Goal: Information Seeking & Learning: Learn about a topic

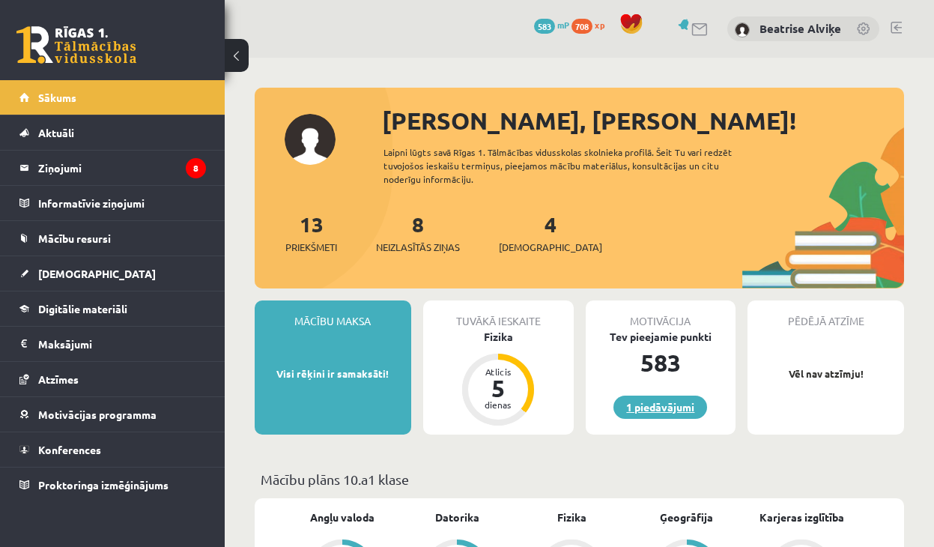
click at [675, 416] on link "1 piedāvājumi" at bounding box center [660, 406] width 94 height 23
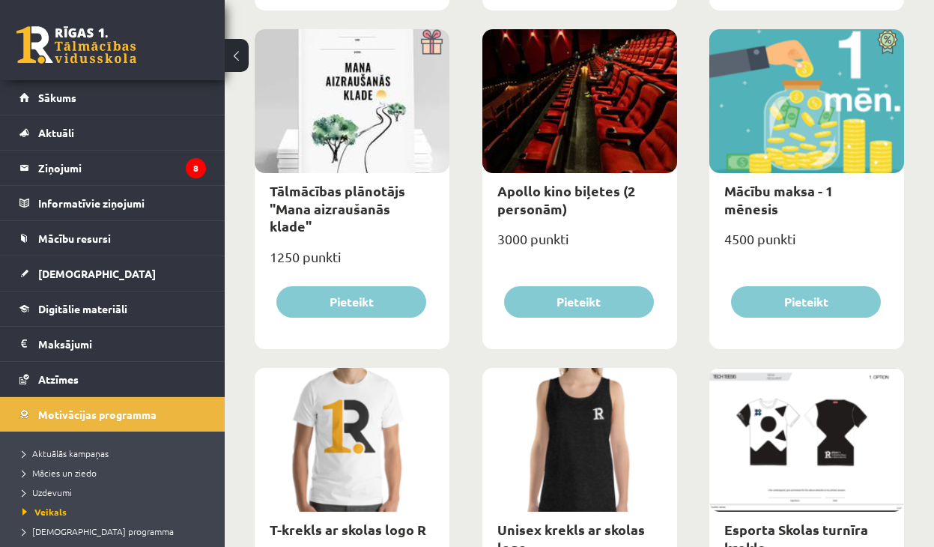
scroll to position [109, 0]
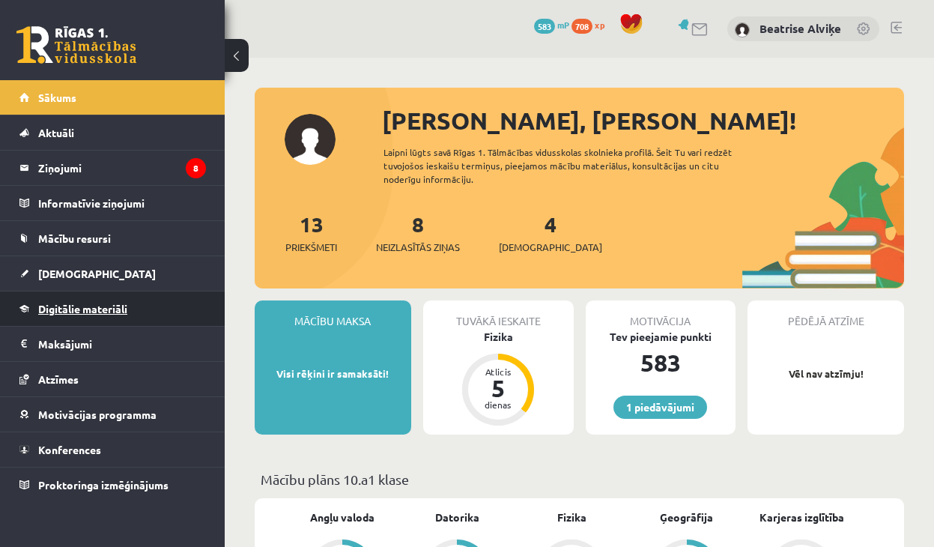
click at [61, 312] on span "Digitālie materiāli" at bounding box center [82, 308] width 89 height 13
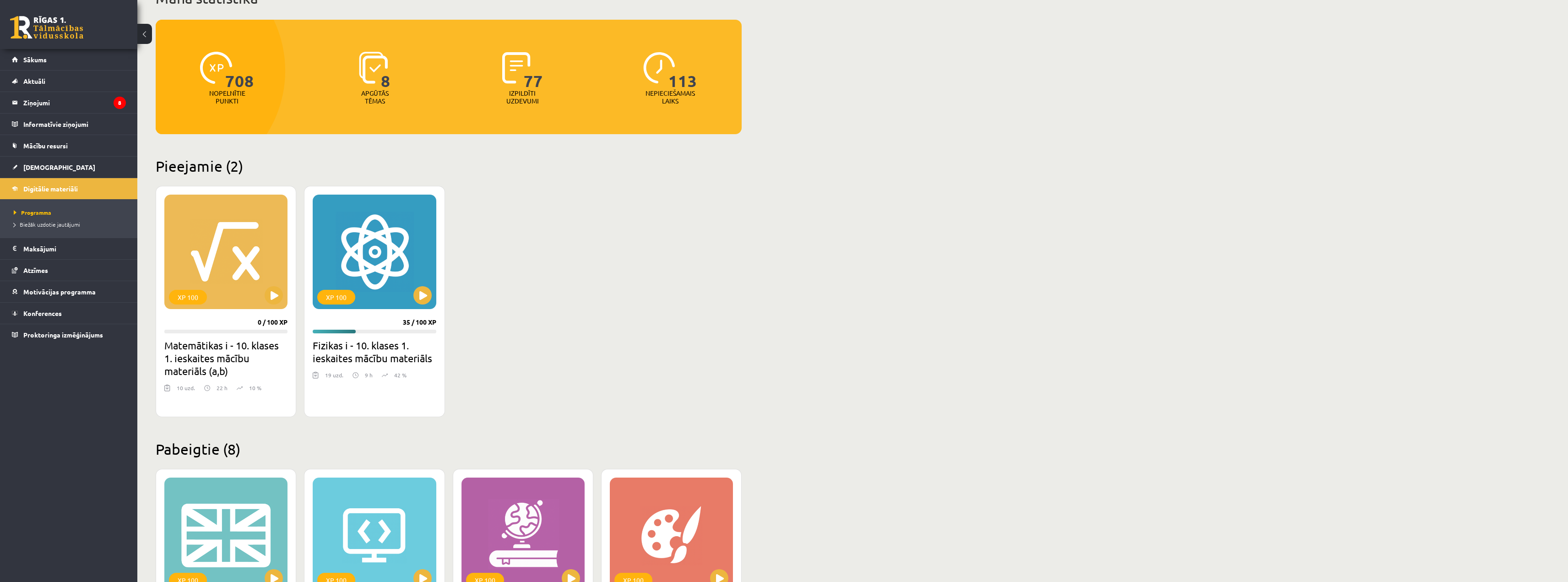
scroll to position [46, 0]
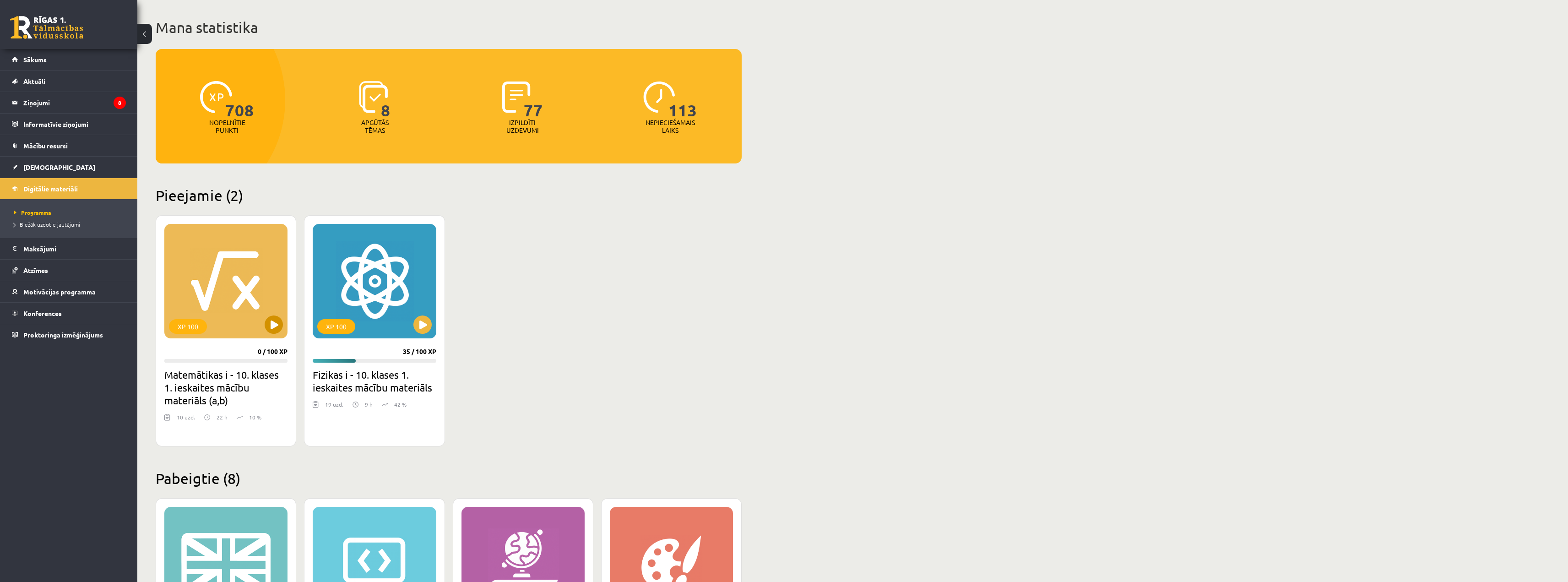
click at [252, 295] on div "XP 100" at bounding box center [226, 281] width 123 height 114
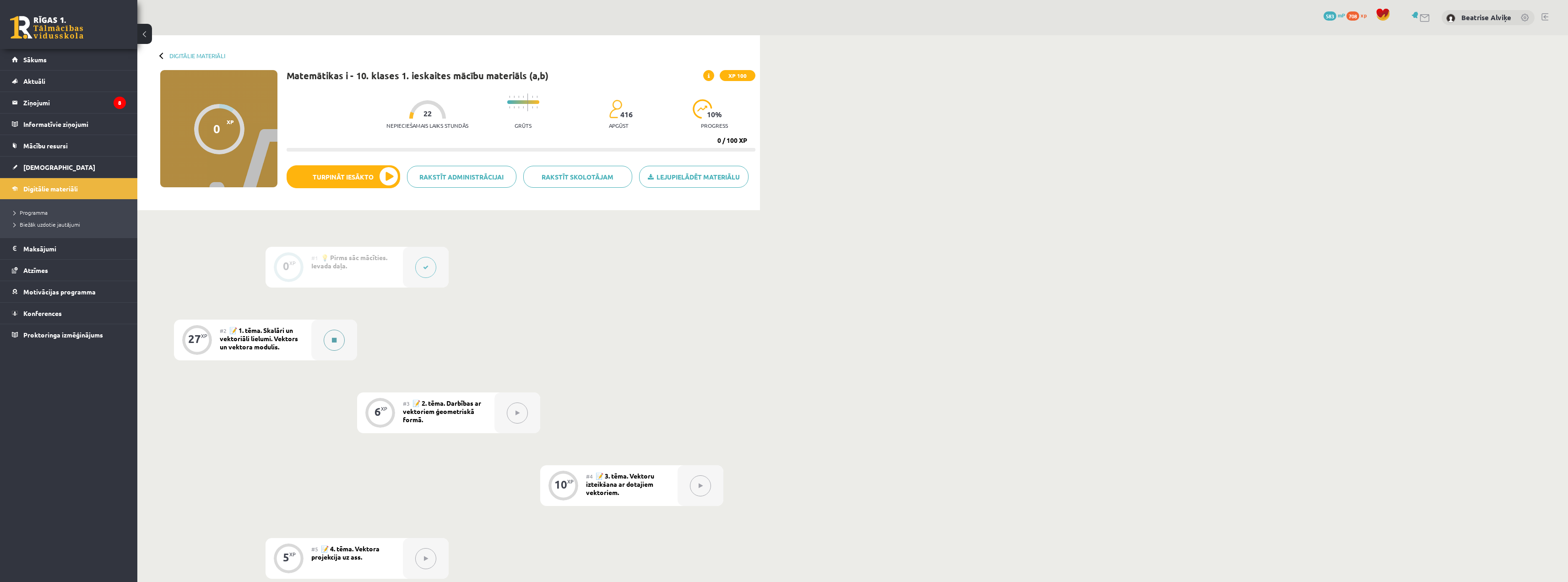
click at [337, 347] on button at bounding box center [334, 340] width 21 height 21
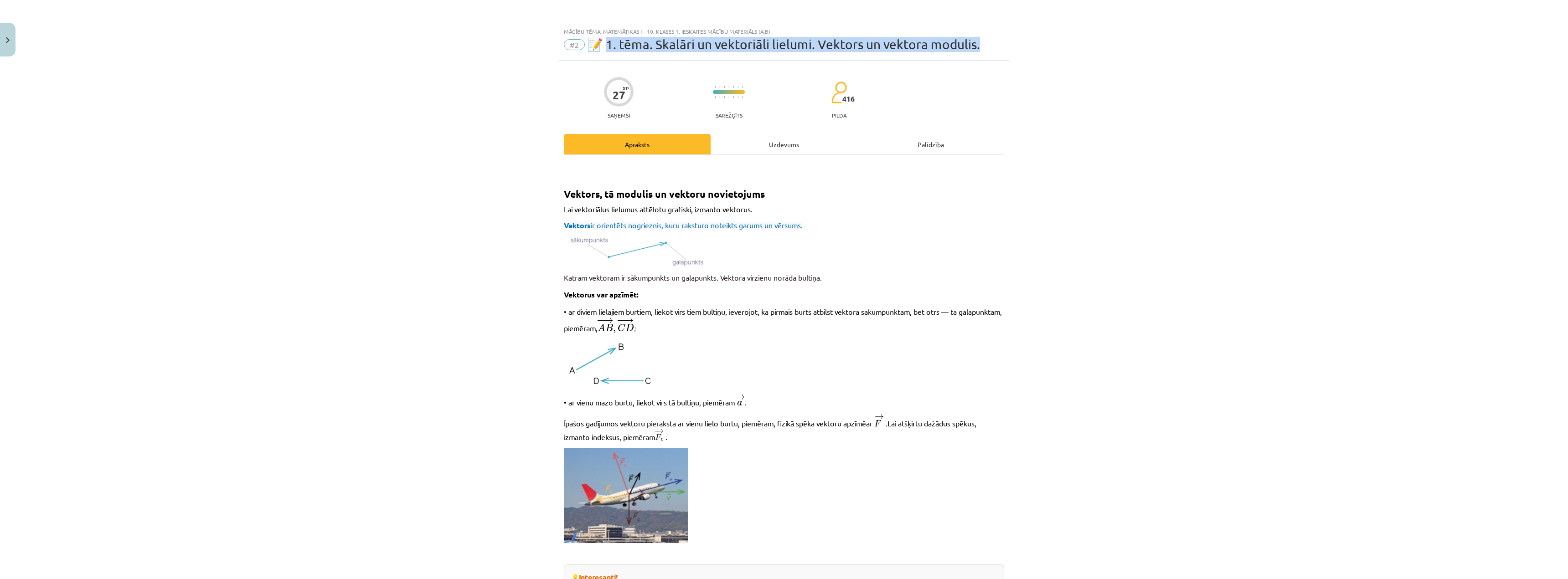
drag, startPoint x: 648, startPoint y: 55, endPoint x: 999, endPoint y: 43, distance: 351.2
click at [999, 43] on div "#2 📝 1. tēma. Skalāri un vektoriāli lielumi. Vektors un vektora modulis." at bounding box center [783, 44] width 440 height 15
copy span ". tēma. Skalāri un vektoriāli lielumi. Vektors un vektora modulis."
click at [553, 208] on div "Mācību tēma: Matemātikas i - 10. klases 1. ieskaites mācību materiāls (a,b) #2 …" at bounding box center [784, 290] width 1568 height 579
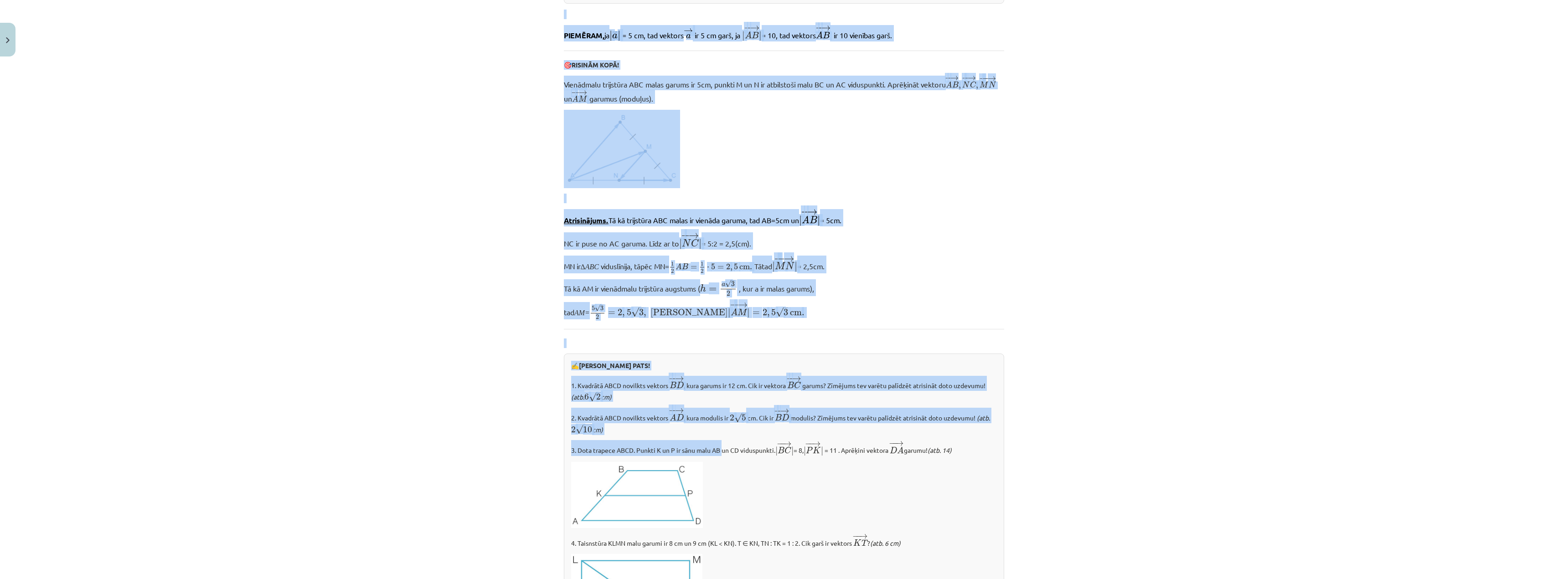
scroll to position [839, 0]
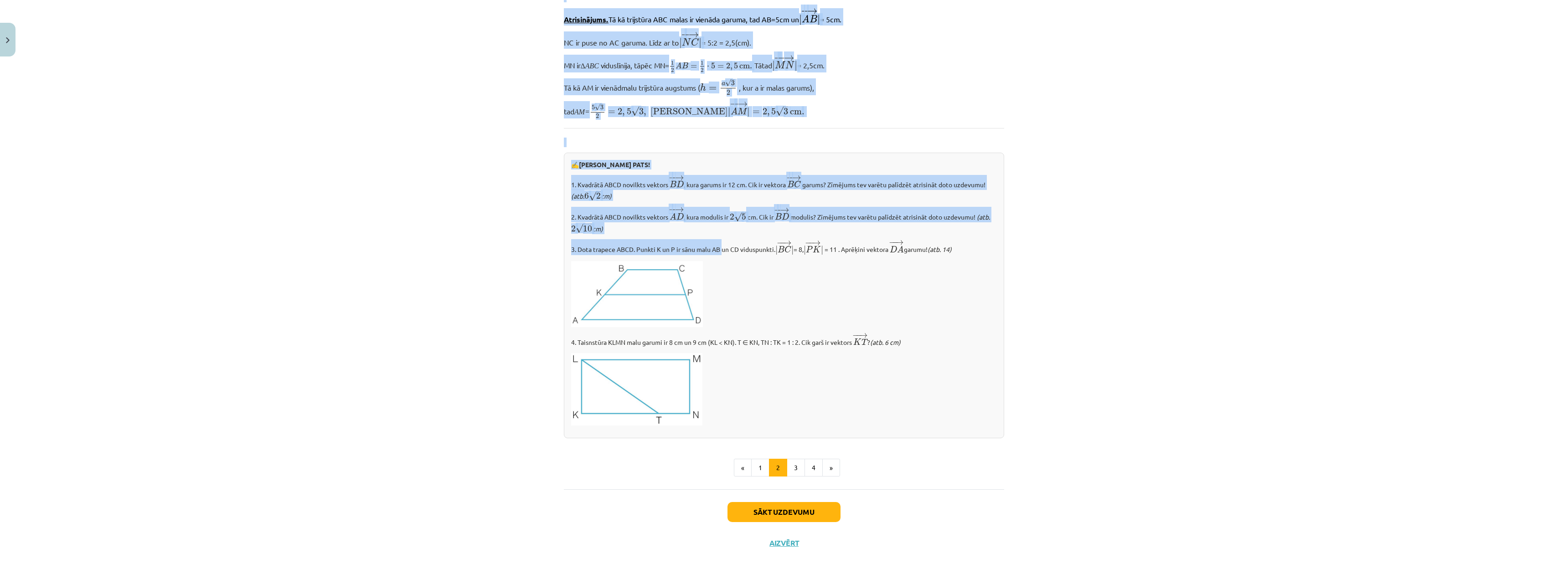
drag, startPoint x: 551, startPoint y: 175, endPoint x: 397, endPoint y: 227, distance: 162.5
click at [399, 226] on div "Mācību tēma: Matemātikas i - 10. klases 1. ieskaites mācību materiāls (a,b) #2 …" at bounding box center [784, 290] width 1568 height 579
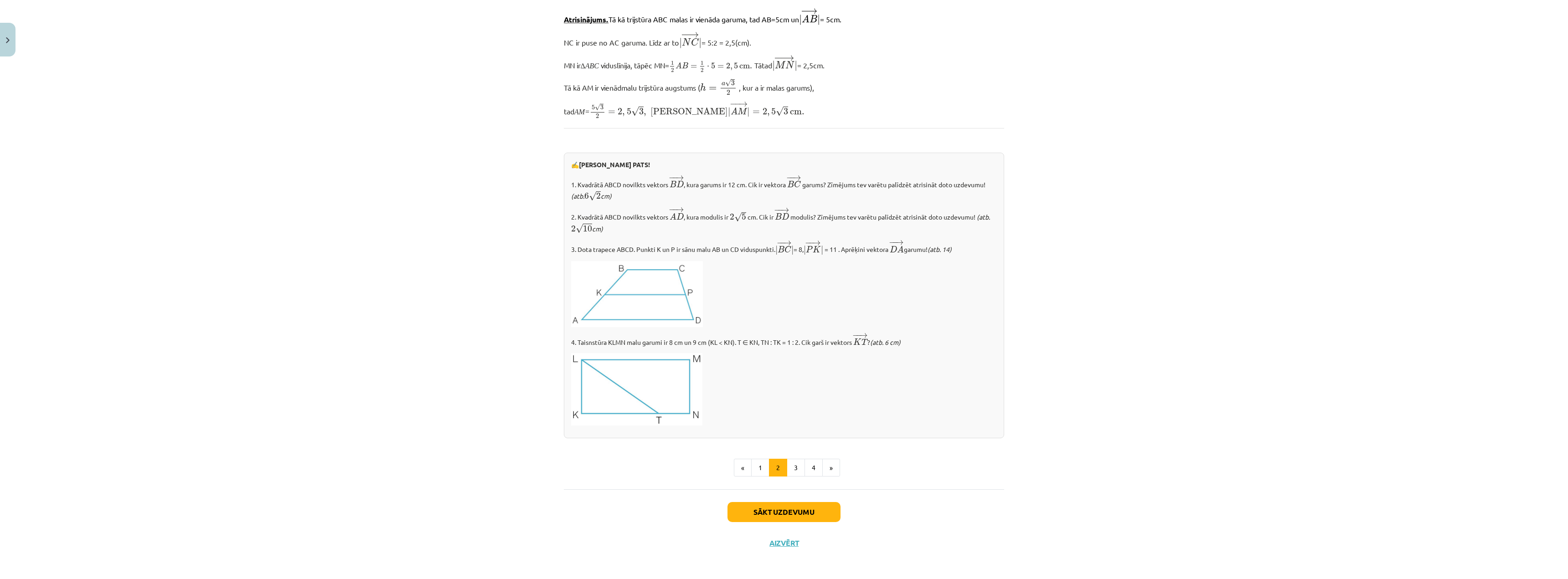
click at [413, 266] on div "Mācību tēma: Matemātikas i - 10. klases 1. ieskaites mācību materiāls (a,b) #2 …" at bounding box center [784, 290] width 1568 height 579
click at [757, 467] on button "1" at bounding box center [760, 468] width 18 height 18
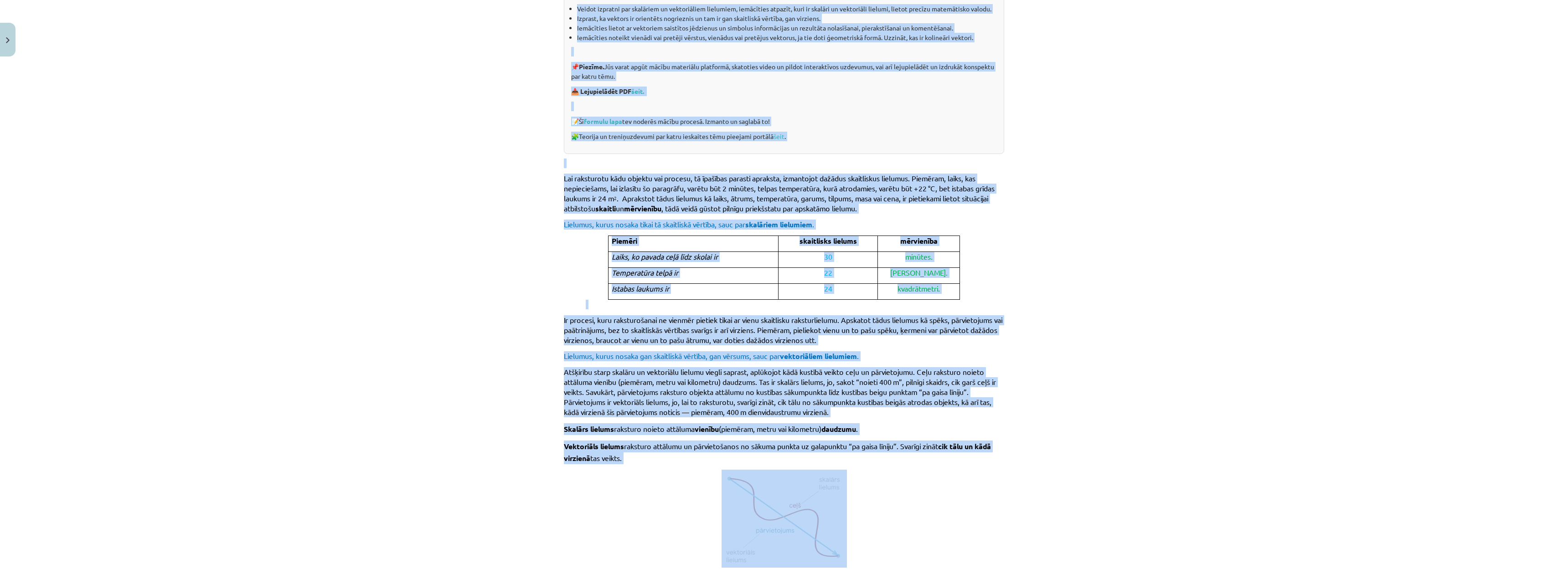
scroll to position [273, 0]
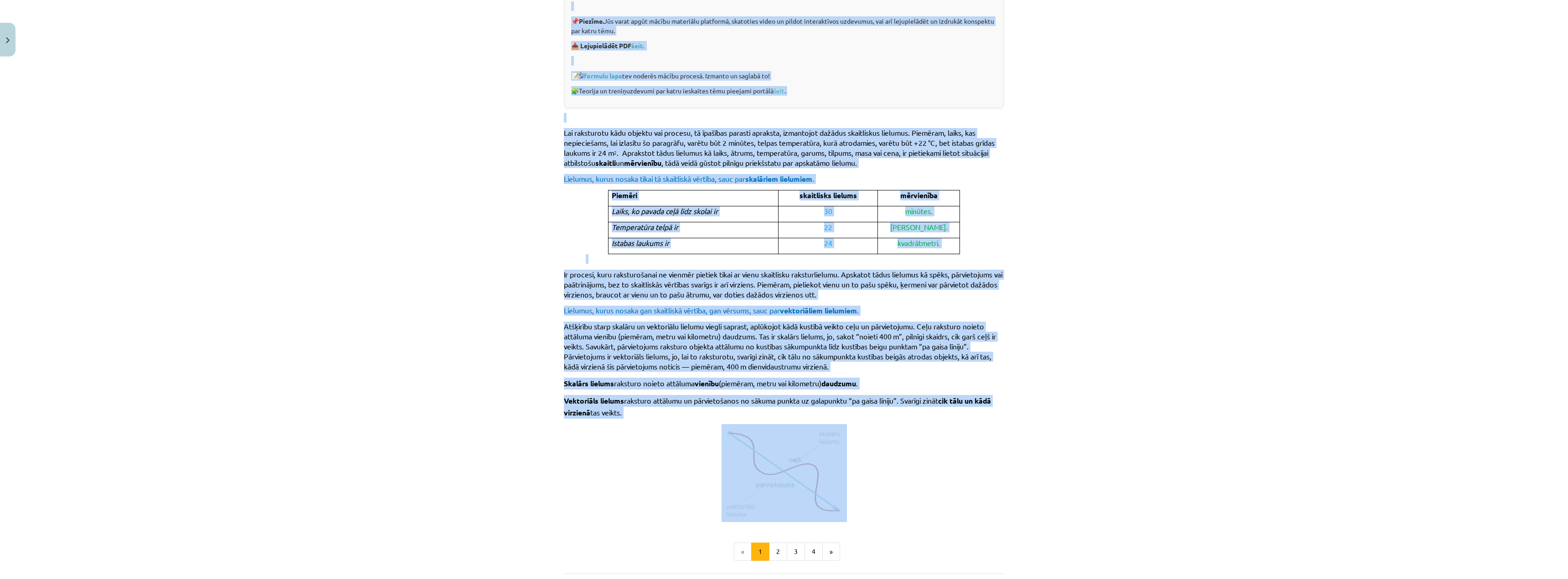
drag, startPoint x: 551, startPoint y: 179, endPoint x: 968, endPoint y: 519, distance: 538.0
click at [968, 519] on div "Mācību tēma: Matemātikas i - 10. klases 1. ieskaites mācību materiāls (a,b) #2 …" at bounding box center [784, 290] width 1568 height 579
copy div "Skalāri un vektoriāli lielumi. Vektors un vektora modulis. 💡 Materiāls tev palī…"
click at [1072, 438] on div "Mācību tēma: Matemātikas i - 10. klases 1. ieskaites mācību materiāls (a,b) #2 …" at bounding box center [784, 290] width 1568 height 579
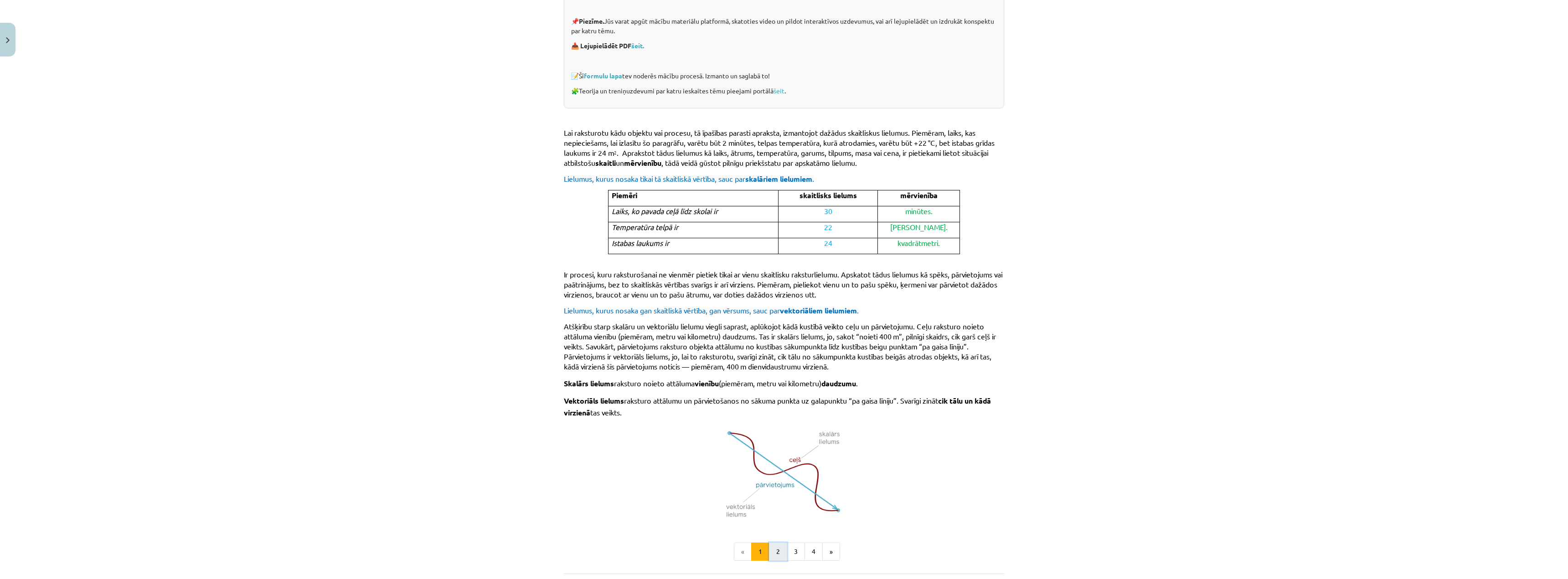
click at [769, 545] on button "2" at bounding box center [778, 552] width 18 height 18
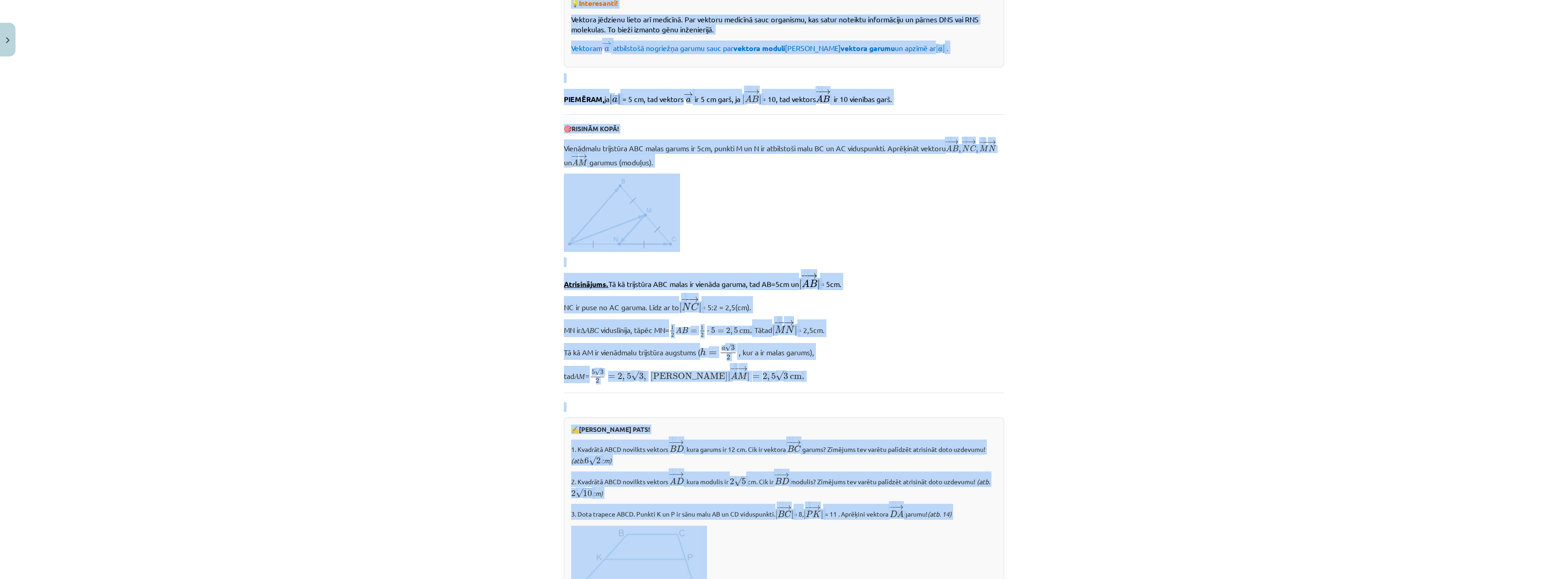
scroll to position [774, 0]
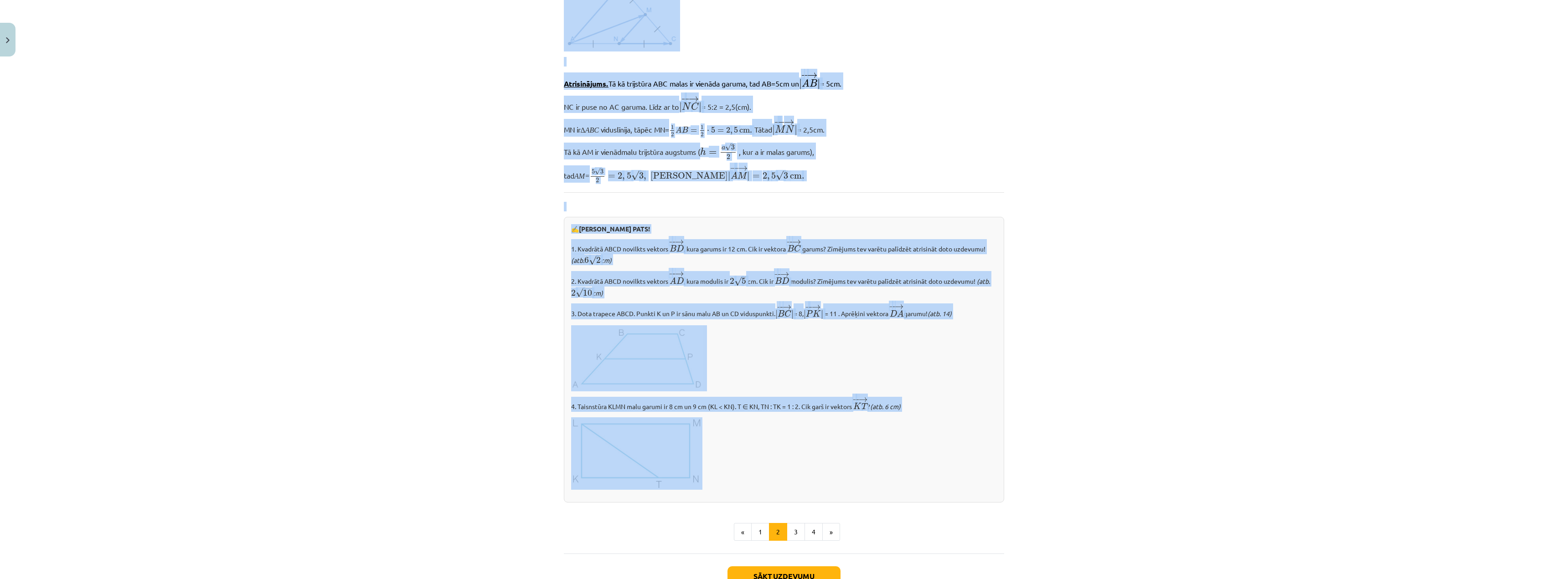
drag, startPoint x: 550, startPoint y: 182, endPoint x: 933, endPoint y: 485, distance: 488.4
click at [933, 485] on div "Mācību tēma: Matemātikas i - 10. klases 1. ieskaites mācību materiāls (a,b) #2 …" at bounding box center [784, 290] width 1568 height 579
copy div "Vektors, tā modulis un vektoru novietojums Lai vektoriālus lielumus attēlotu gr…"
click at [797, 525] on button "3" at bounding box center [796, 532] width 18 height 18
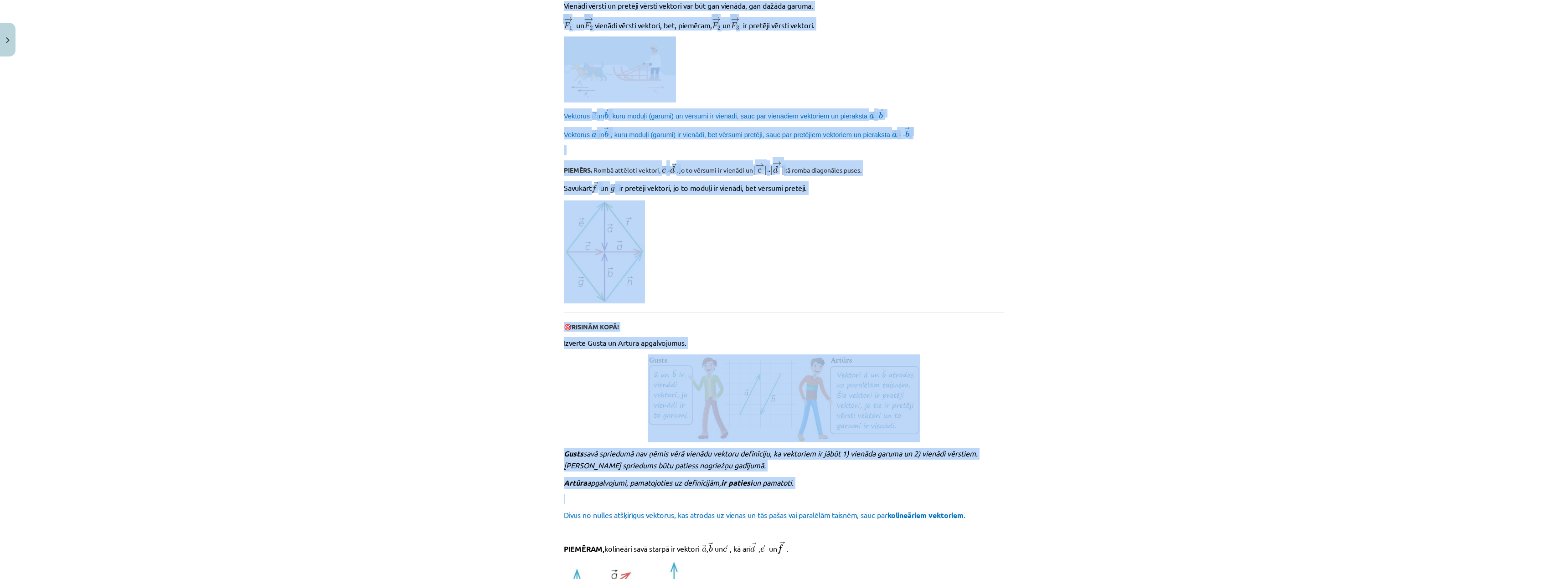
scroll to position [751, 0]
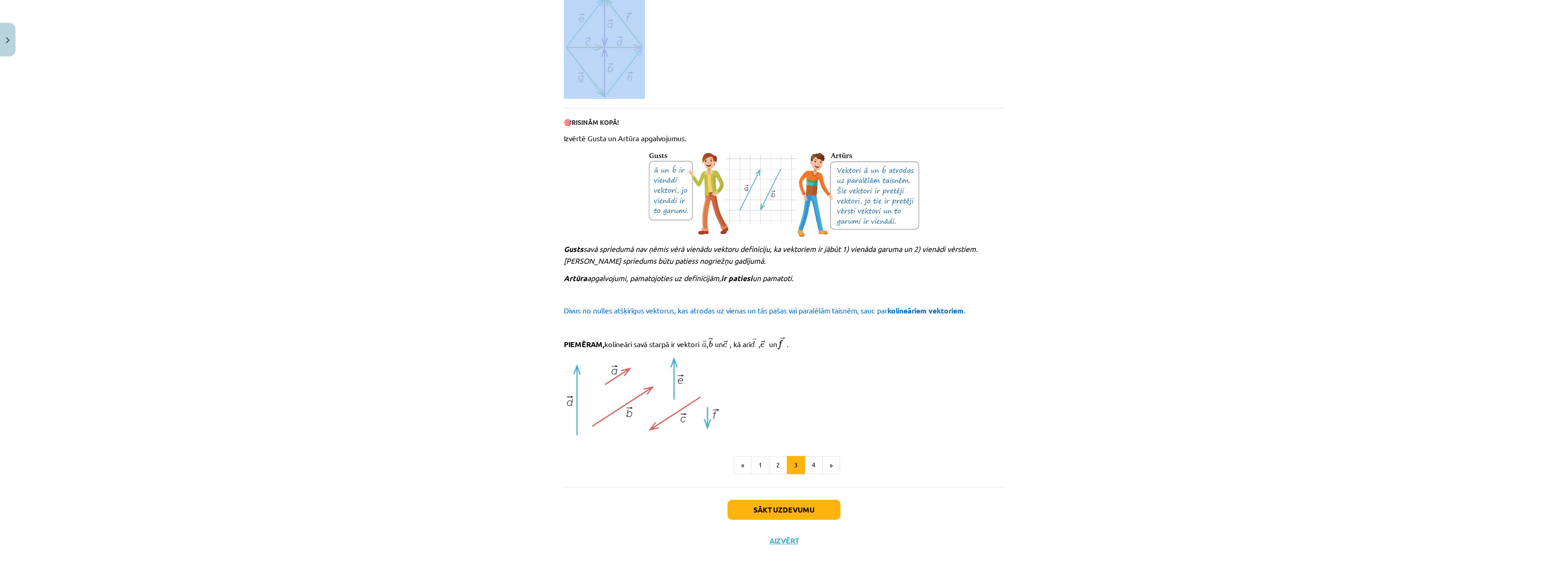
drag, startPoint x: 534, startPoint y: 165, endPoint x: 728, endPoint y: 75, distance: 213.9
click at [728, 75] on div "Mācību tēma: Matemātikas i - 10. klases 1. ieskaites mācību materiāls (a,b) #2 …" at bounding box center [784, 290] width 1568 height 579
copy div "Vektoru, kura sākumpunkts sakrīt ar galapunktu, sauc par nulles vektoru (jeb nu…"
click at [807, 470] on button "4" at bounding box center [814, 465] width 18 height 18
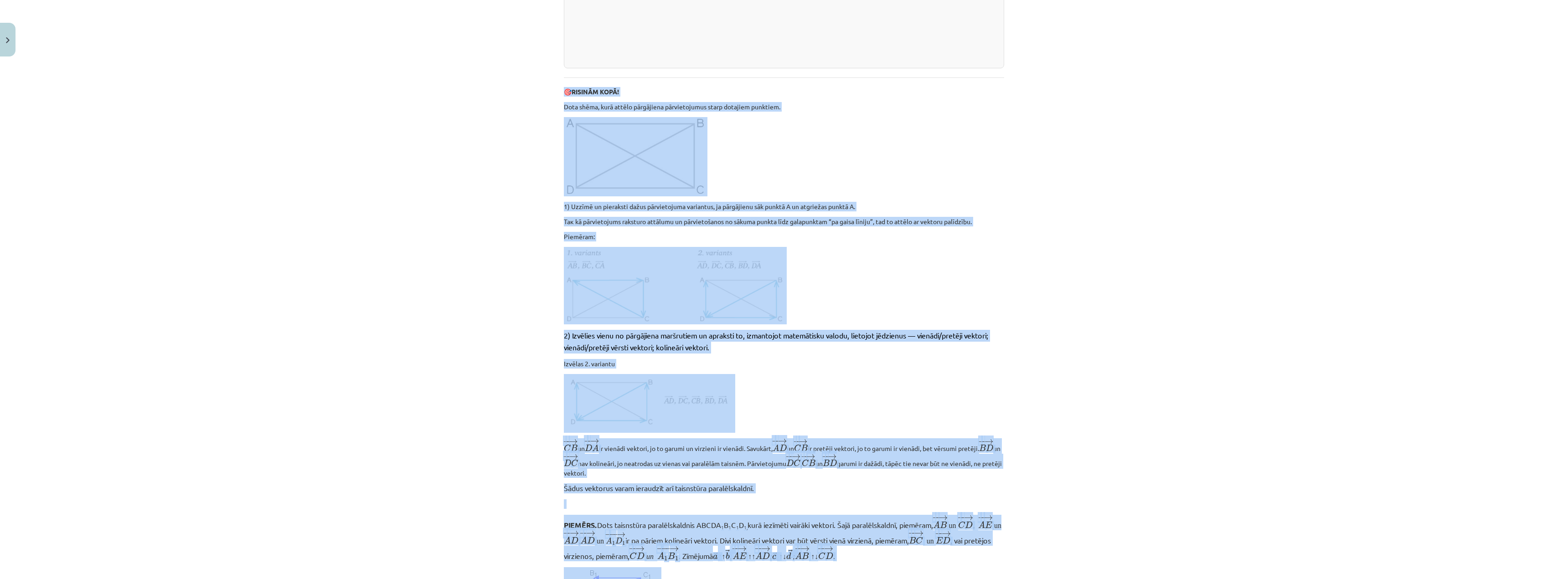
scroll to position [521, 0]
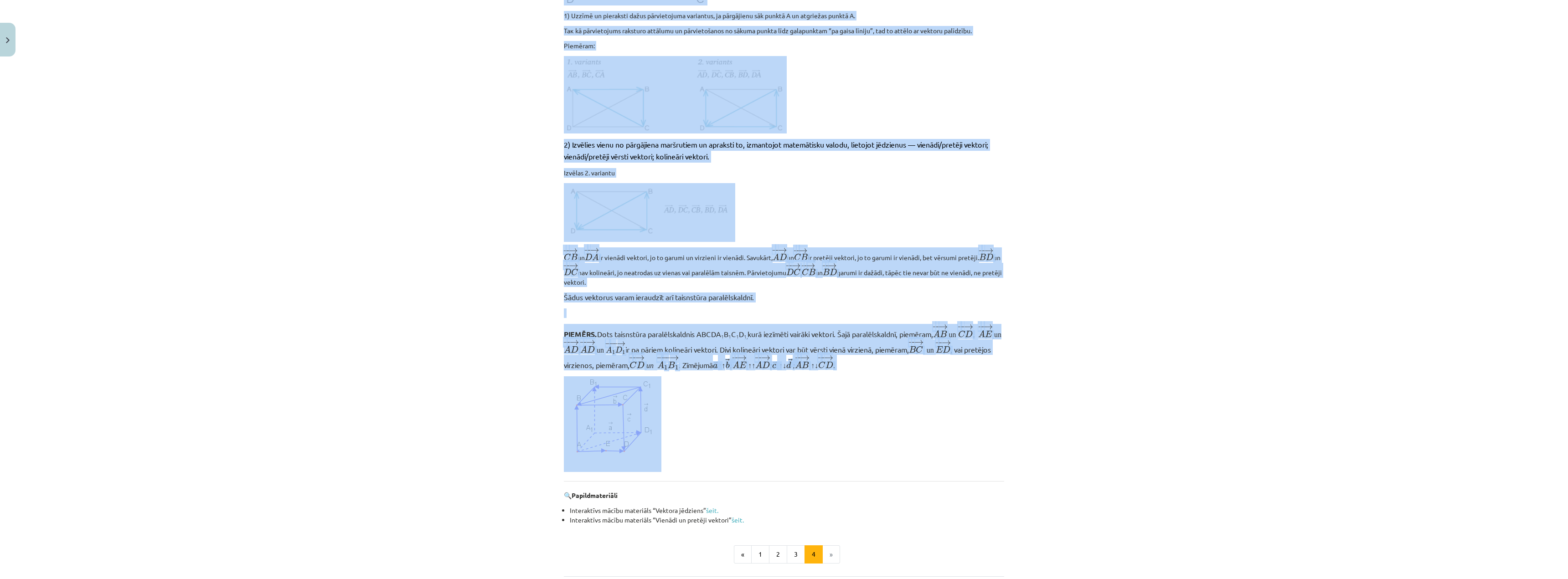
drag, startPoint x: 548, startPoint y: 213, endPoint x: 784, endPoint y: 467, distance: 346.7
click at [784, 467] on div "Mācību tēma: Matemātikas i - 10. klases 1. ieskaites mācību materiāls (a,b) #2 …" at bounding box center [784, 290] width 1568 height 579
copy div "🎯 RISINĀM KOPĀ! Dota shēma, kurā attēlo pārgājiena pārvietojumus starp dotajiem…"
click at [778, 435] on p at bounding box center [783, 424] width 440 height 95
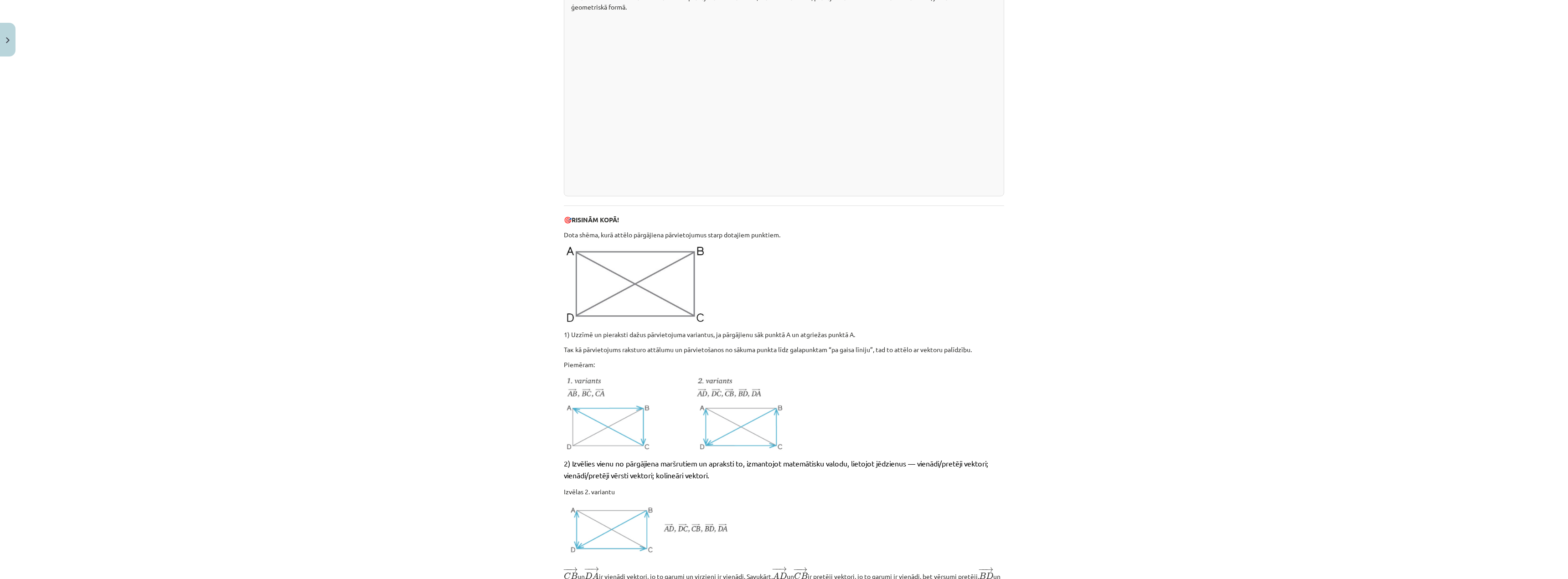
scroll to position [0, 0]
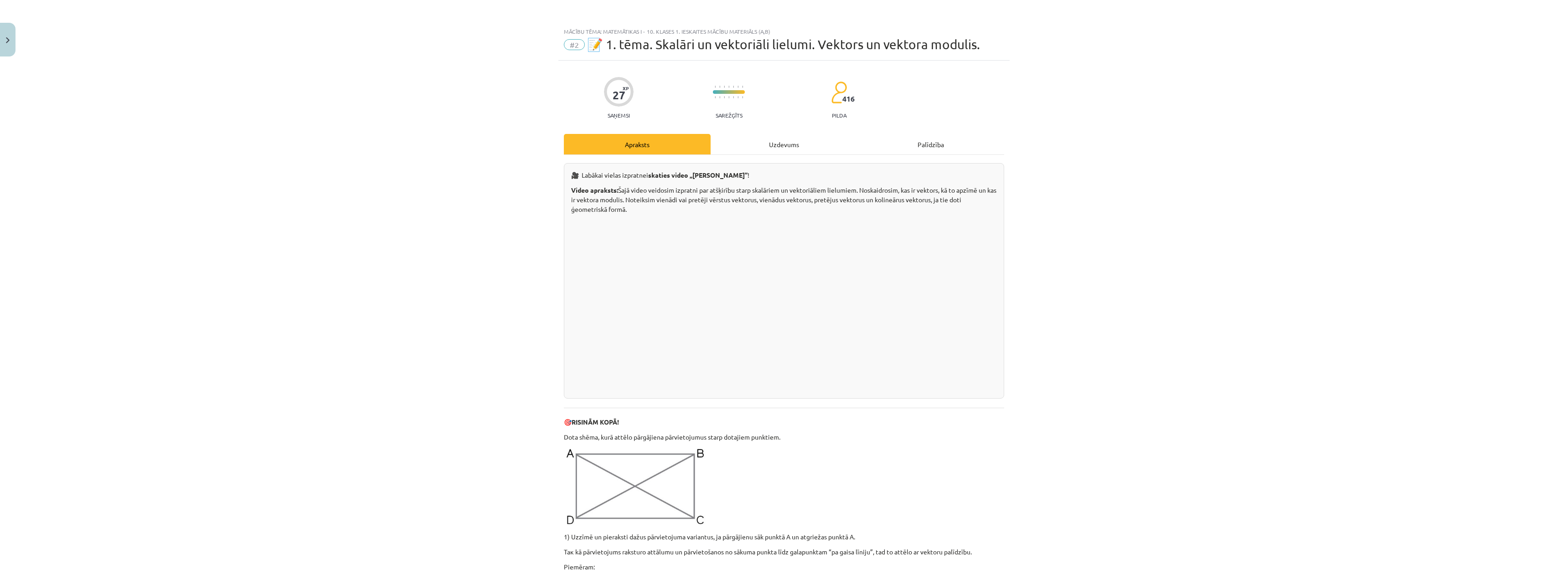
click at [731, 147] on div "Uzdevums" at bounding box center [783, 144] width 147 height 21
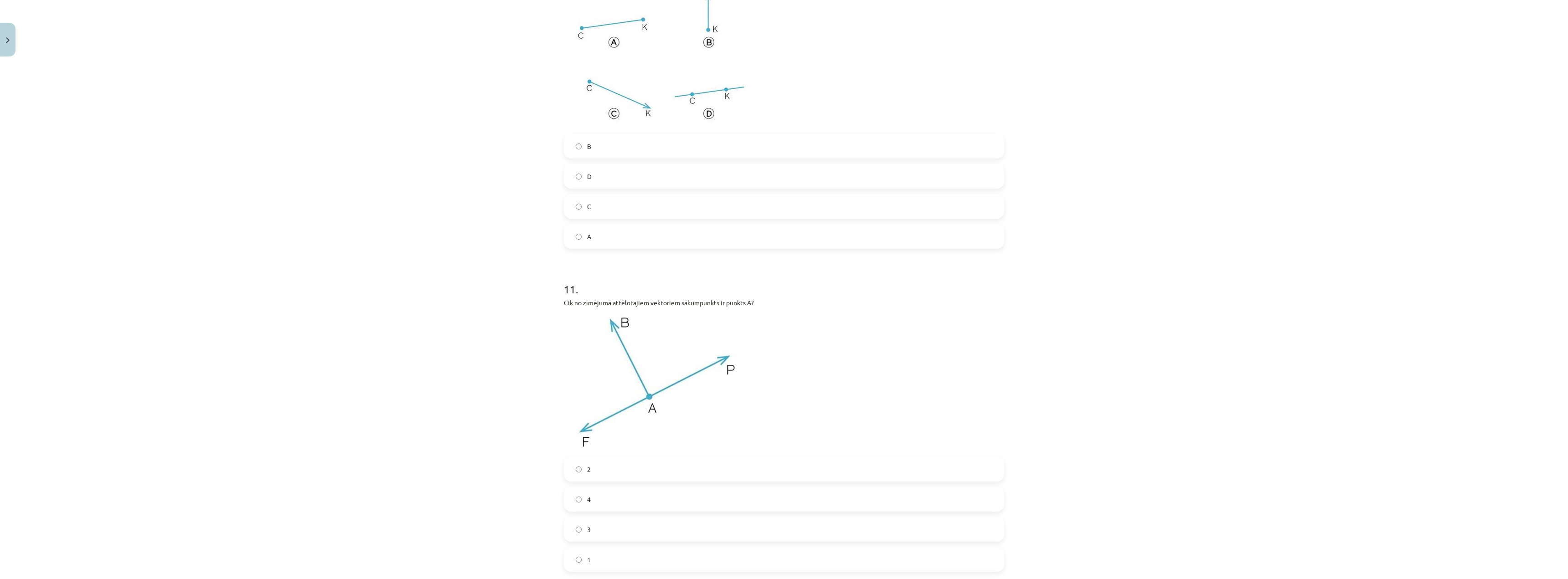
scroll to position [2942, 0]
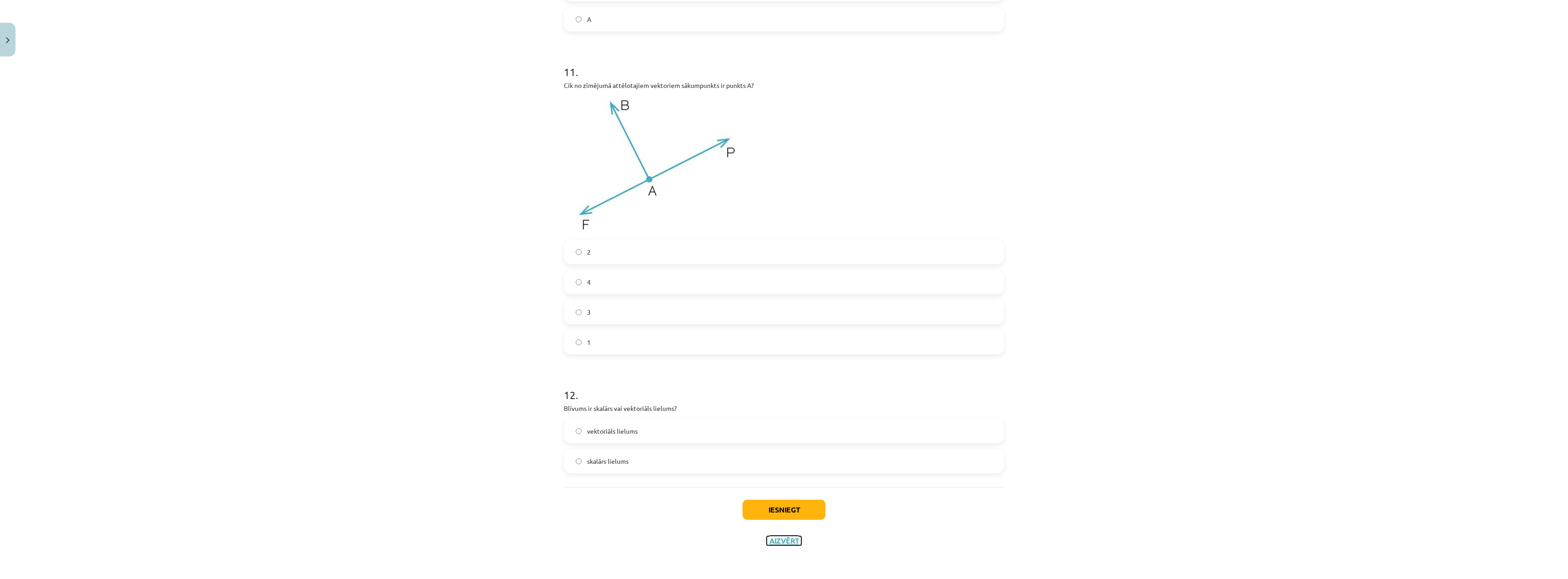
click at [791, 540] on button "Aizvērt" at bounding box center [784, 540] width 35 height 9
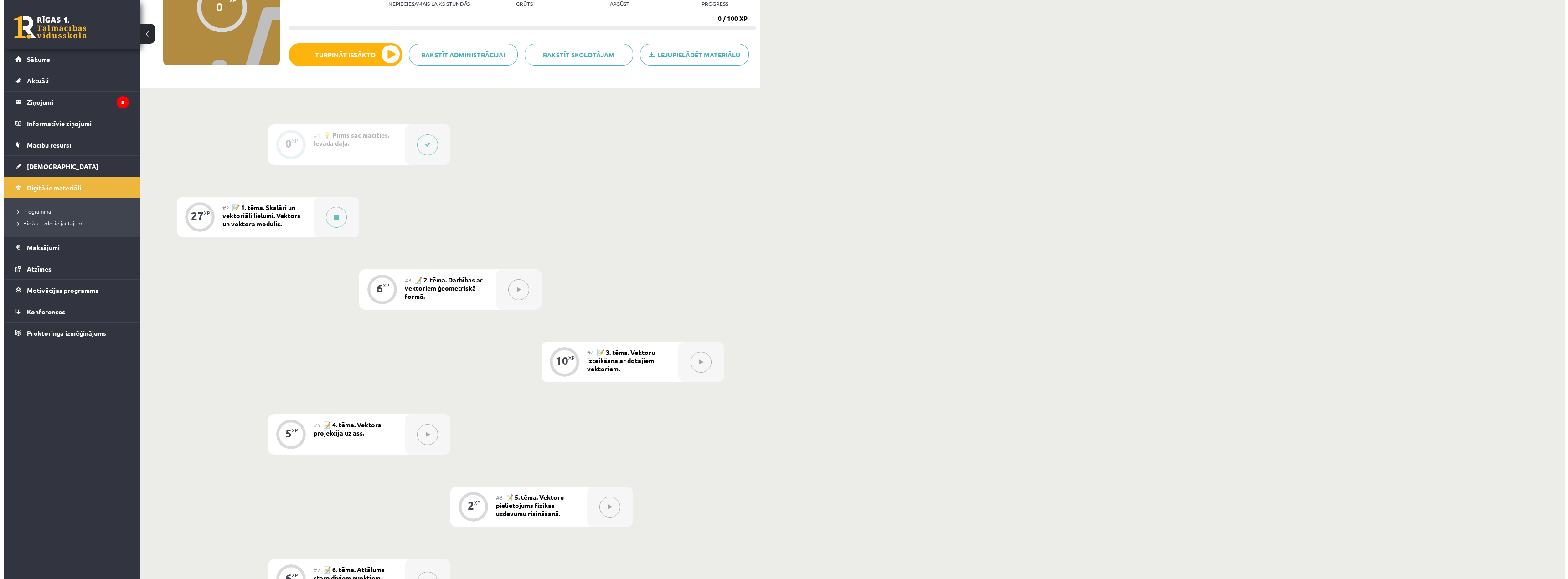
scroll to position [114, 0]
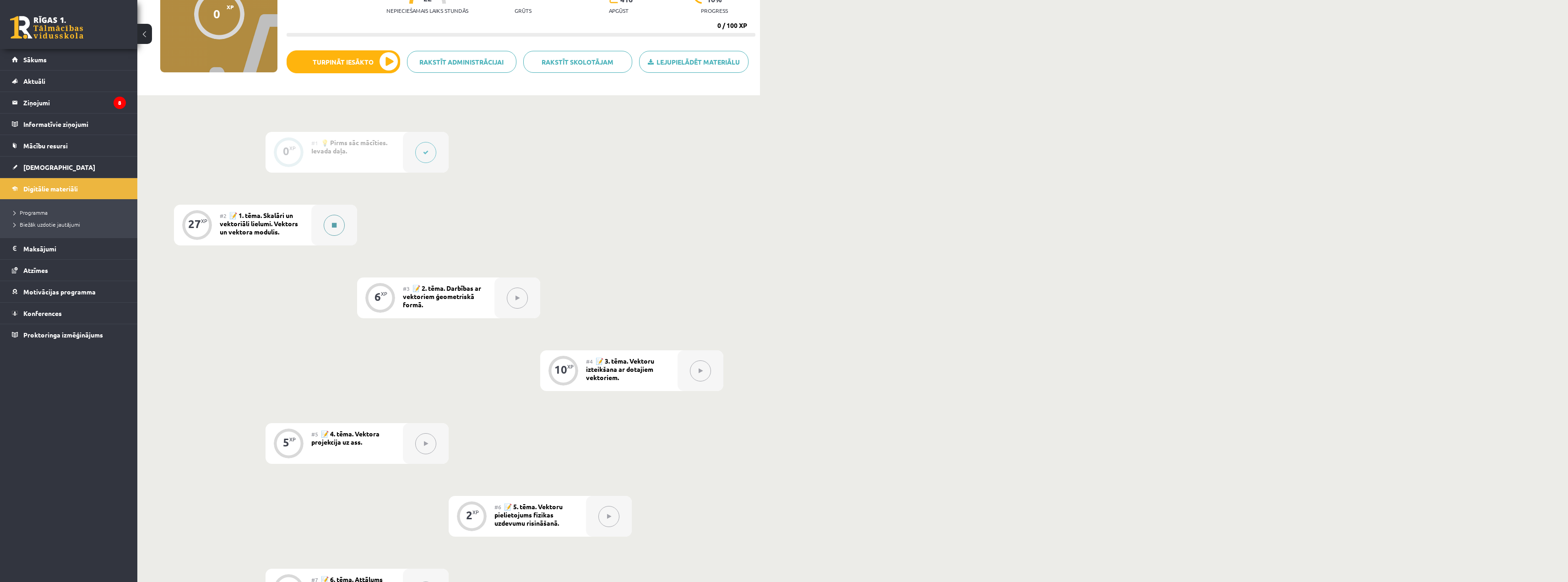
click at [322, 220] on div at bounding box center [334, 225] width 46 height 41
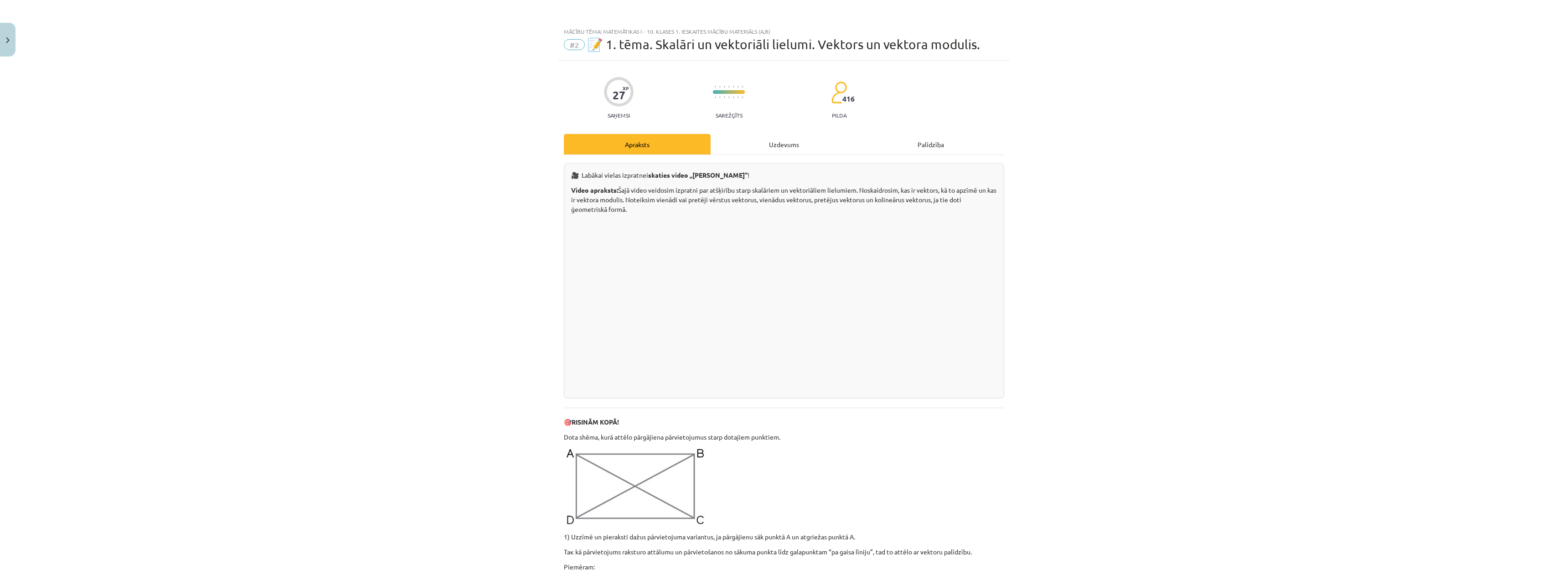
click at [803, 137] on div "Uzdevums" at bounding box center [783, 144] width 147 height 21
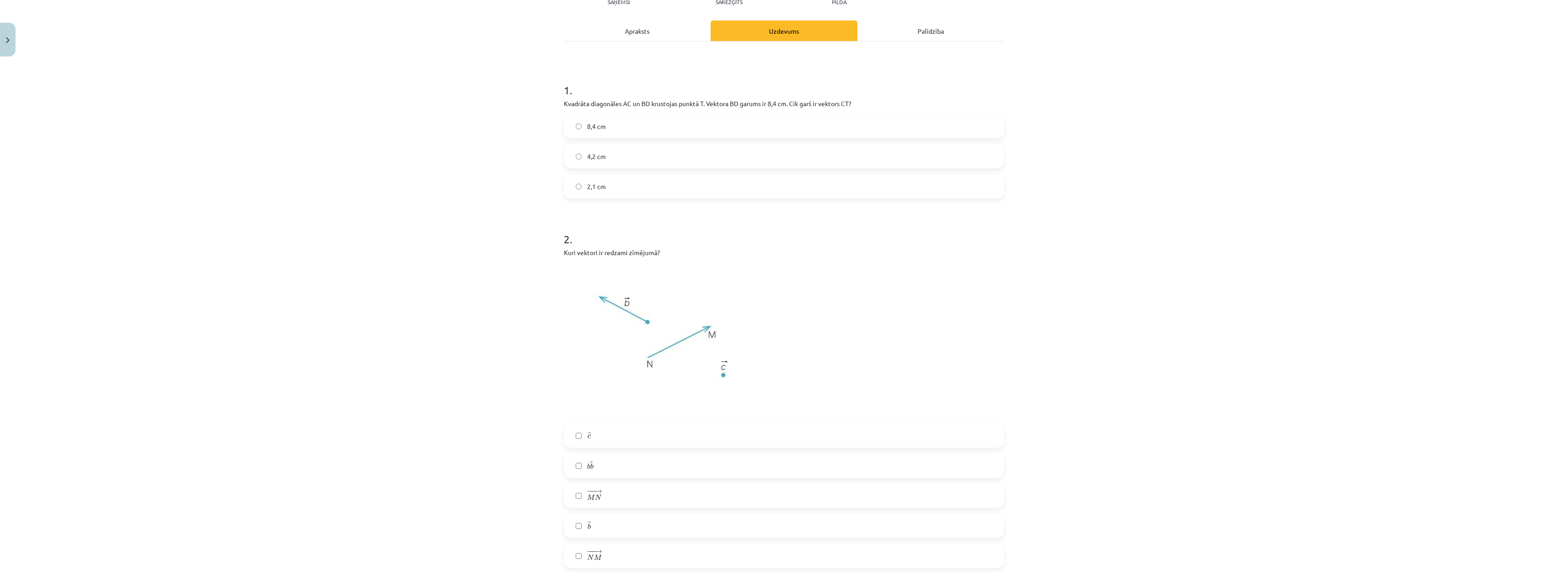
scroll to position [114, 0]
click at [564, 322] on img at bounding box center [667, 339] width 206 height 155
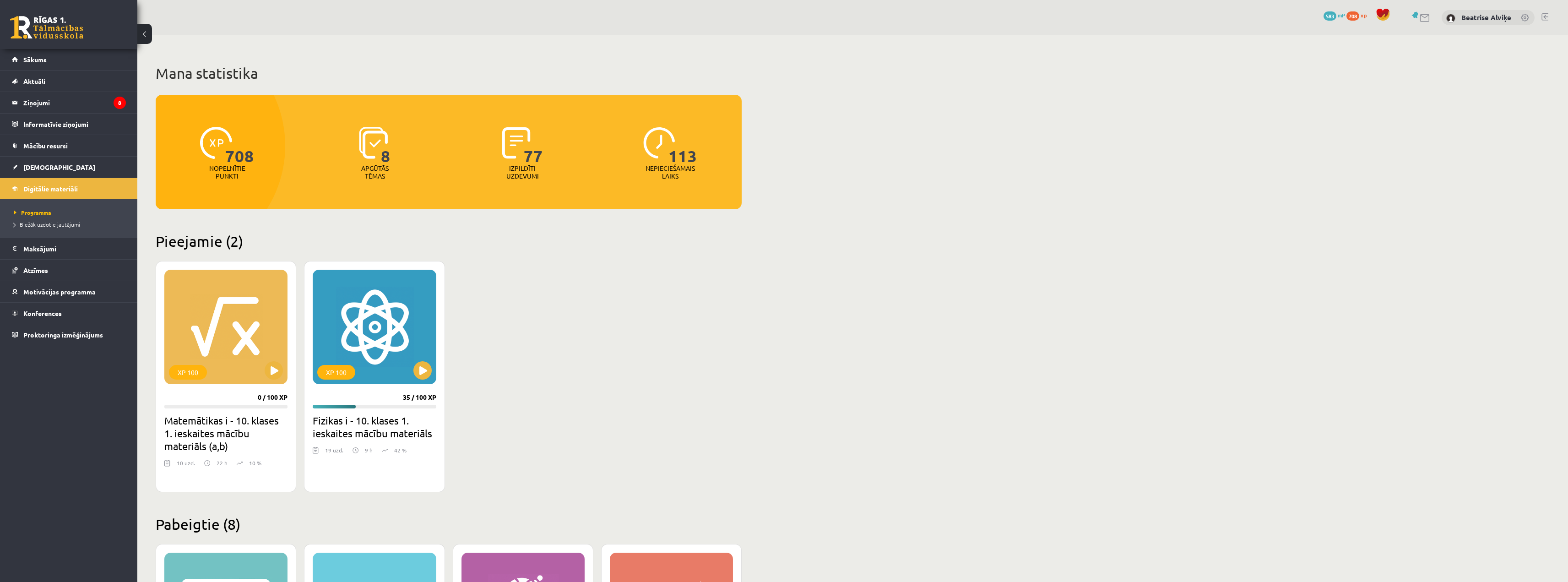
scroll to position [46, 0]
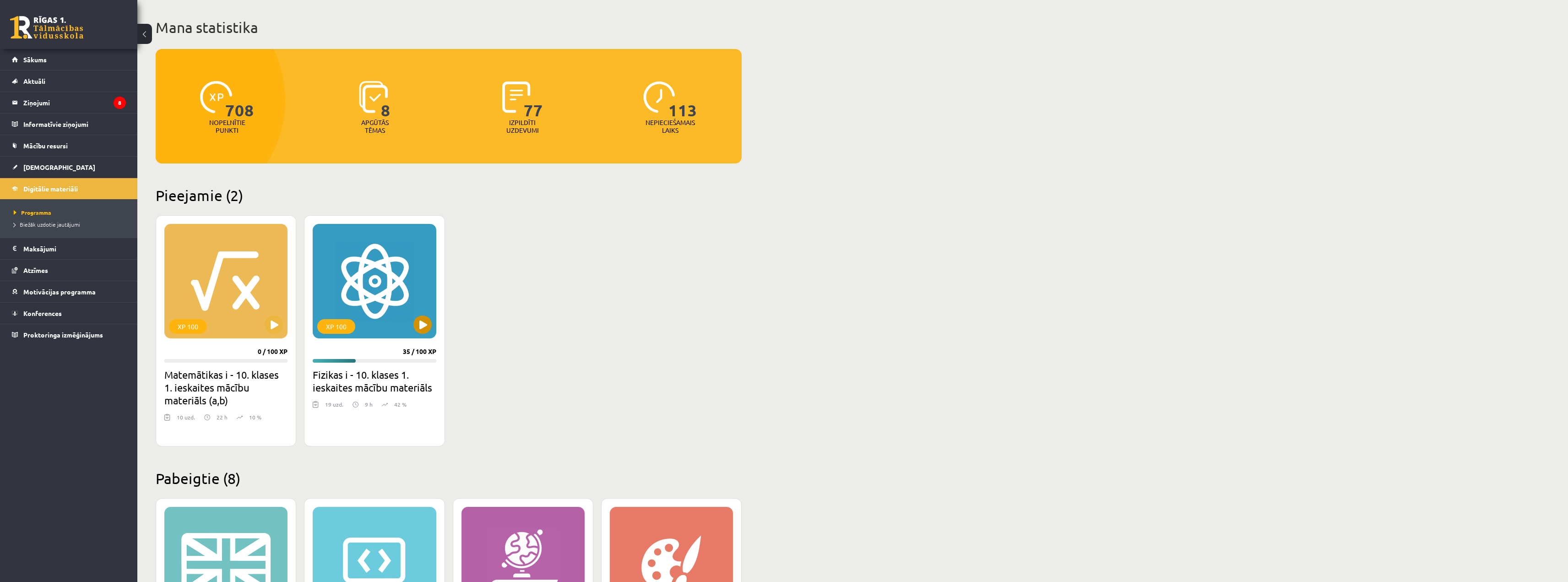
click at [402, 300] on div "XP 100" at bounding box center [374, 281] width 123 height 114
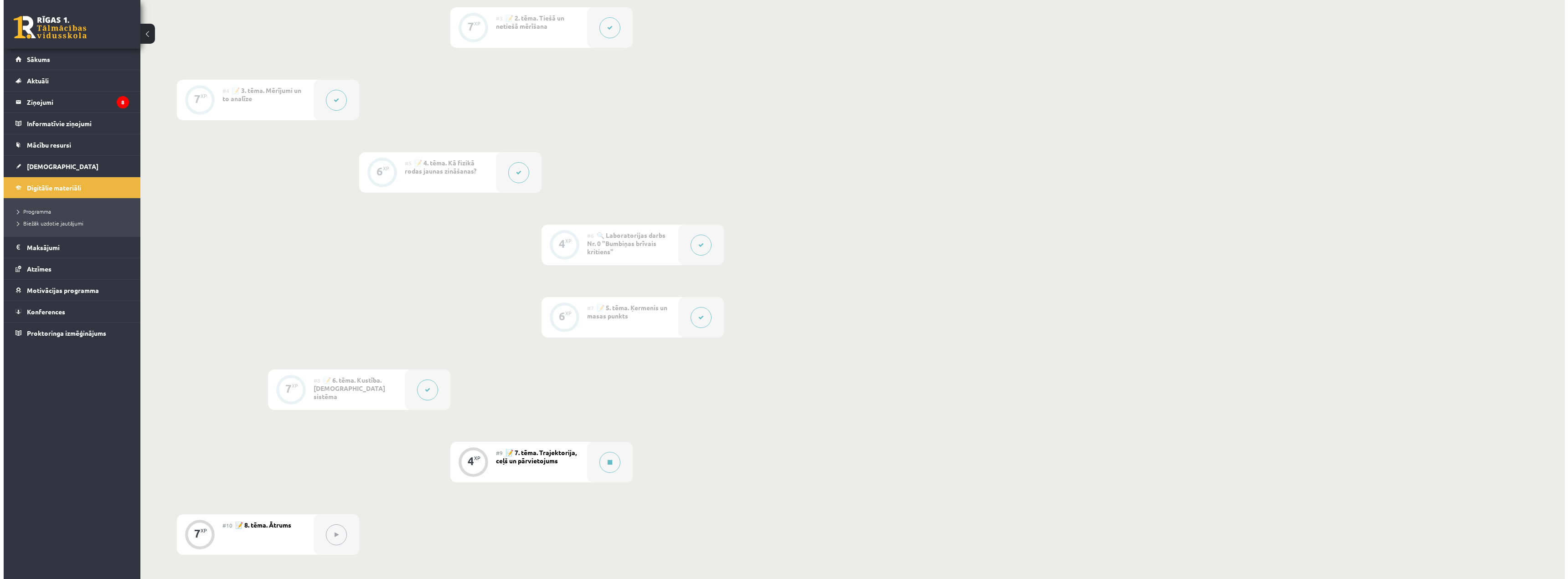
scroll to position [501, 0]
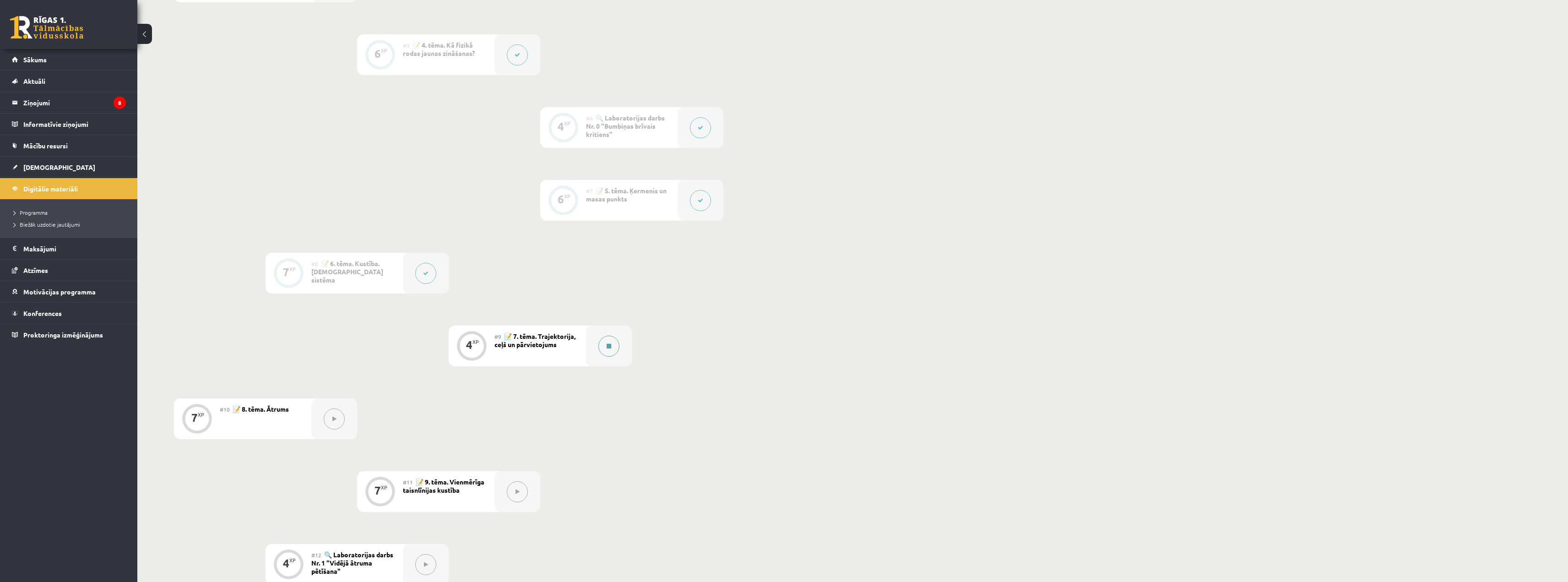
click at [611, 338] on button at bounding box center [609, 346] width 21 height 21
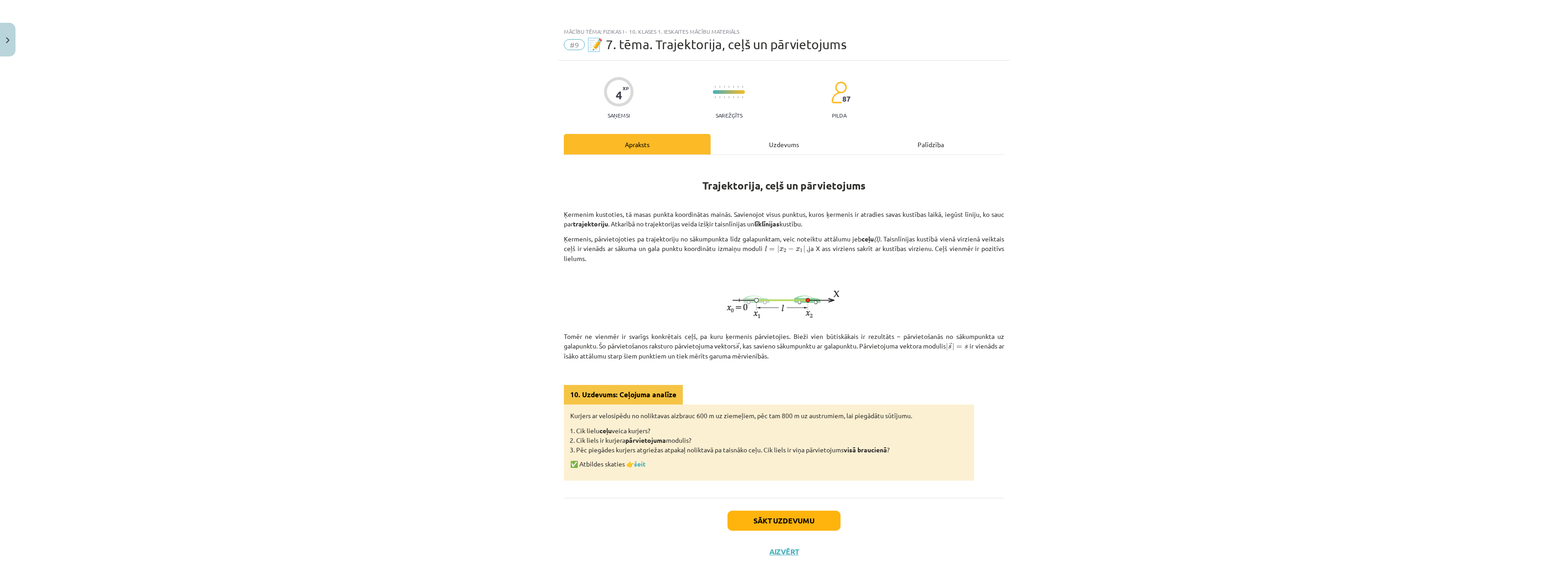
scroll to position [10, 0]
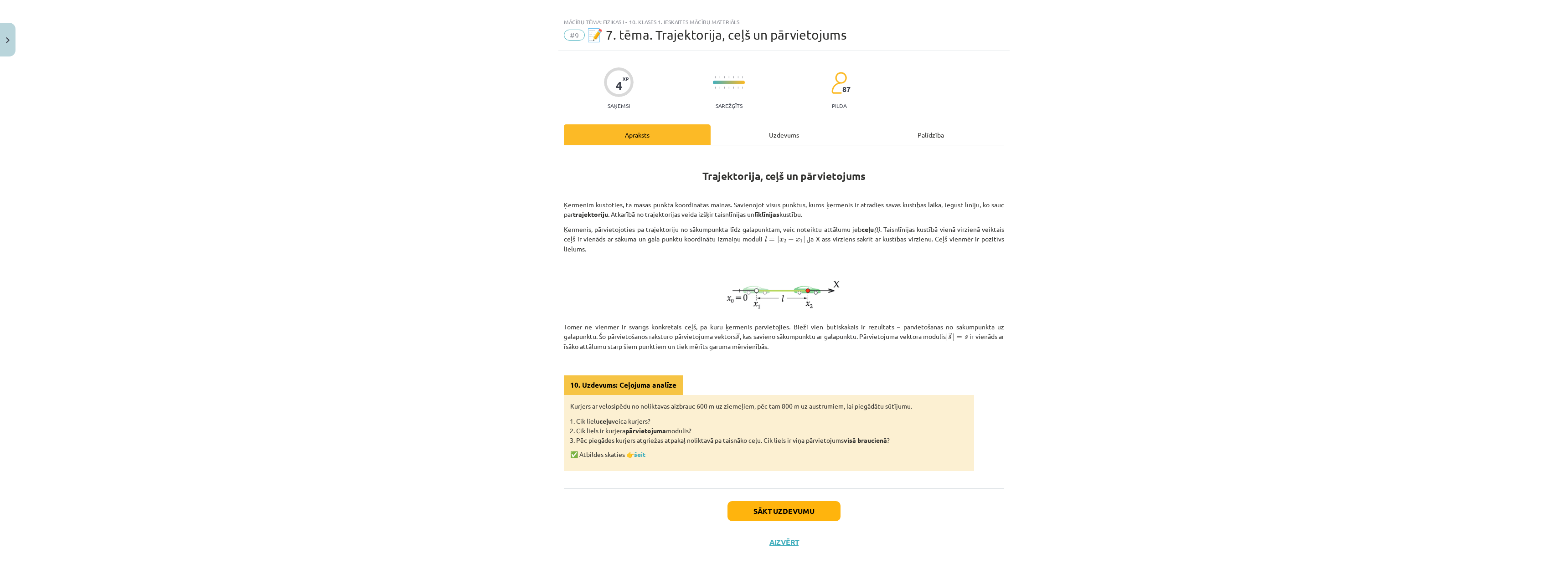
click at [763, 119] on div "4 XP Saņemsi Sarežģīts 87 pilda Apraksts Uzdevums Palīdzība Trajektorija, ceļš …" at bounding box center [783, 304] width 451 height 507
click at [769, 128] on div "Uzdevums" at bounding box center [783, 134] width 147 height 21
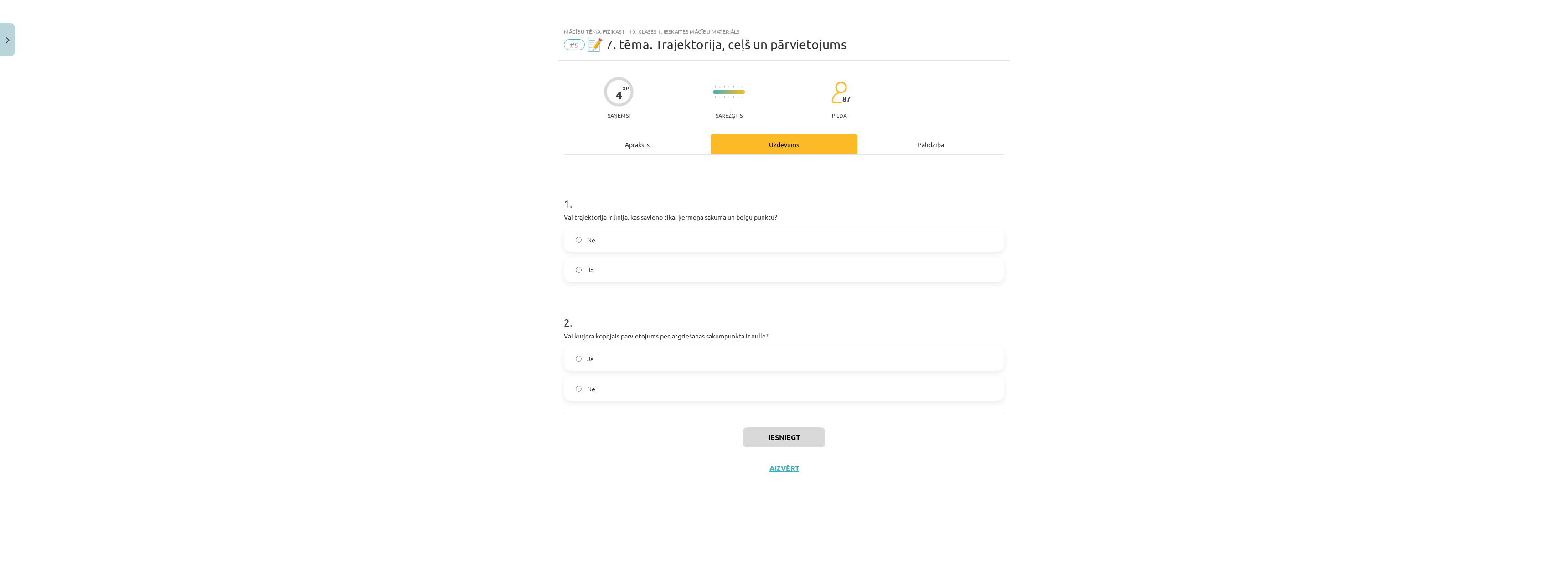
click at [667, 147] on div "Apraksts" at bounding box center [637, 144] width 147 height 21
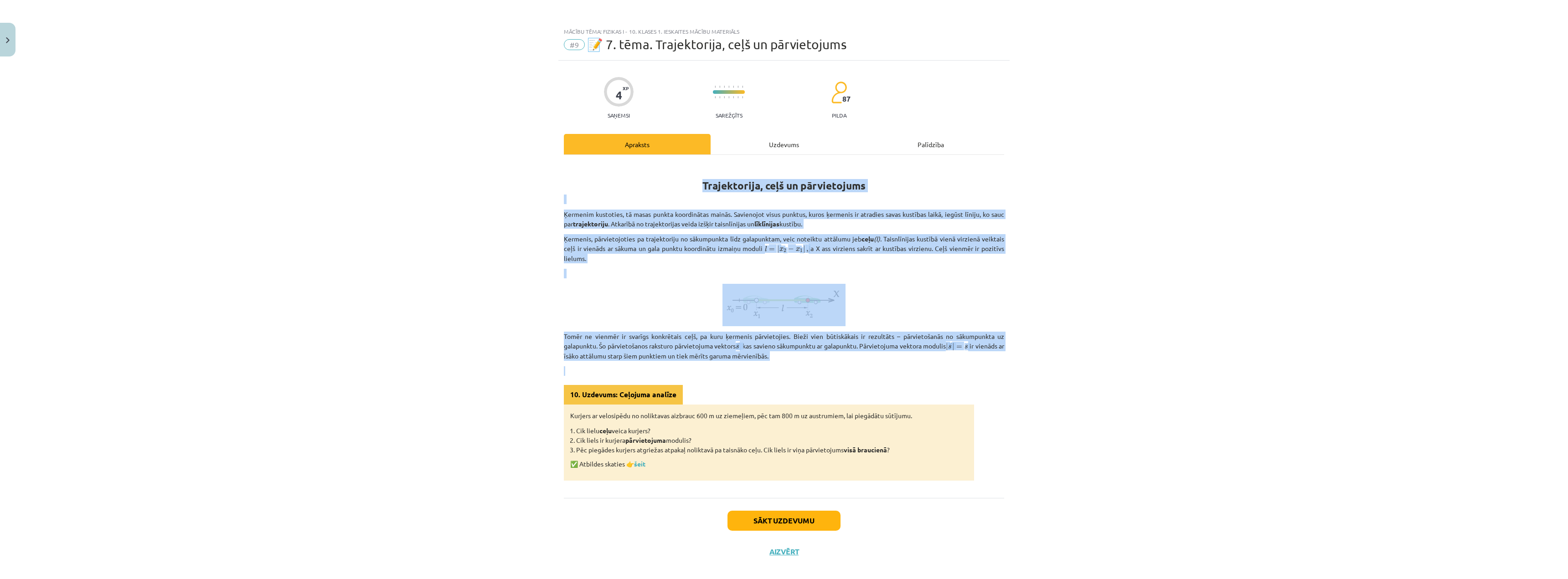
drag, startPoint x: 565, startPoint y: 175, endPoint x: 1043, endPoint y: 361, distance: 512.9
click at [1043, 361] on div "Mācību tēma: Fizikas i - 10. klases 1. ieskaites mācību materiāls #9 📝 7. tēma.…" at bounding box center [784, 290] width 1568 height 579
copy div "Loremipsumdo, sita co adipiscingel Seddoeiu temporinc, ut labor etdolo magnaali…"
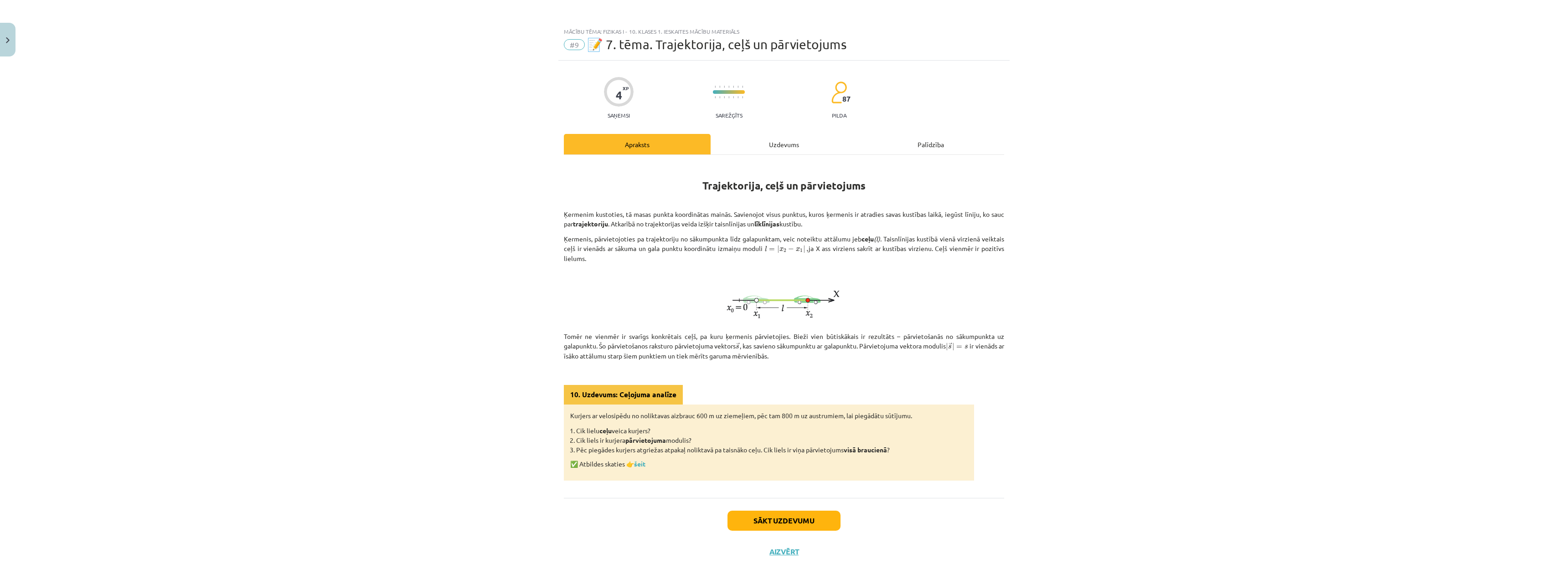
click at [795, 130] on div "4 XP Saņemsi Sarežģīts 87 pilda Apraksts Uzdevums Palīdzība Trajektorija, ceļš …" at bounding box center [783, 314] width 451 height 507
click at [801, 142] on div "Uzdevums" at bounding box center [783, 144] width 147 height 21
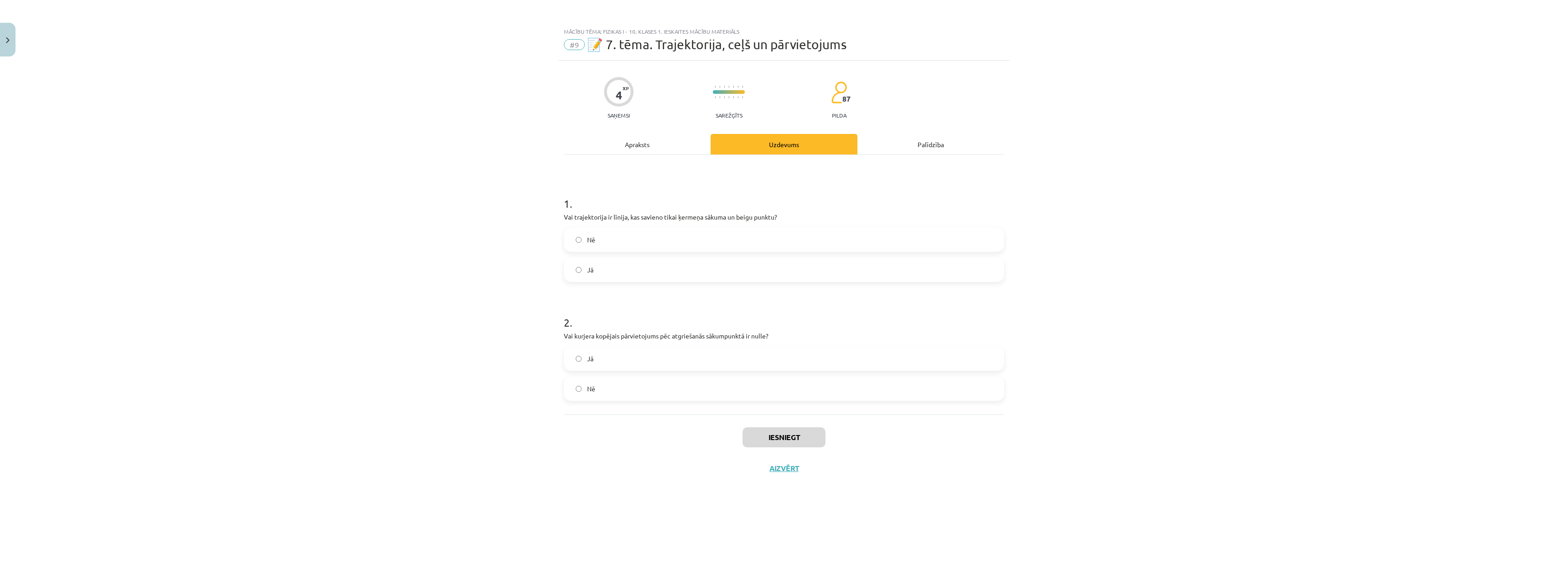
click at [648, 273] on label "Jā" at bounding box center [784, 269] width 438 height 23
click at [652, 137] on div "Apraksts" at bounding box center [637, 144] width 147 height 21
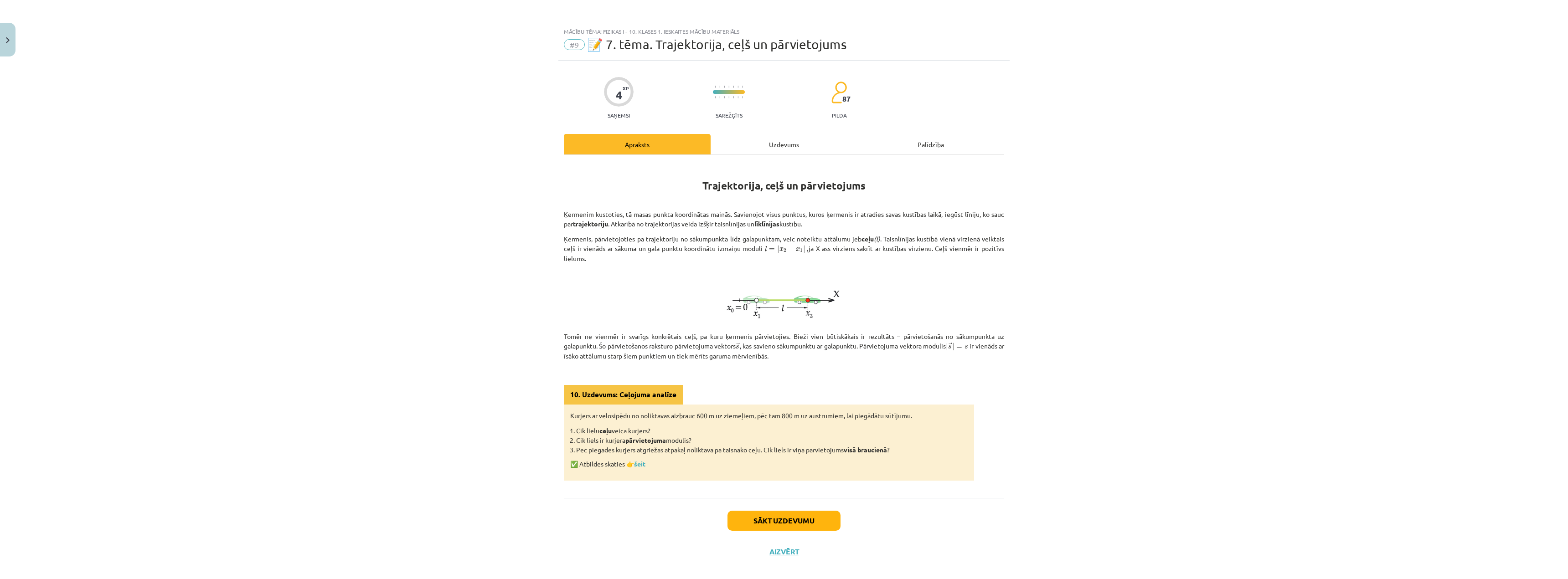
click at [735, 134] on div "Uzdevums" at bounding box center [783, 144] width 147 height 21
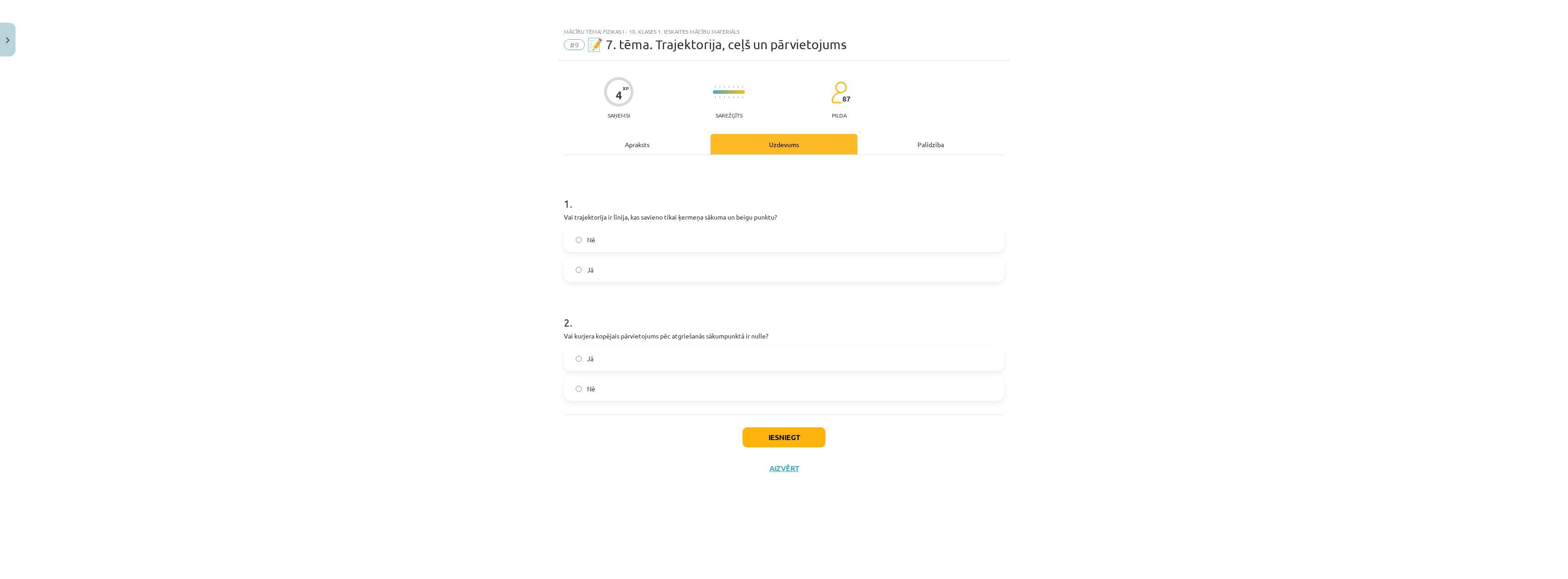
click at [601, 389] on label "Nē" at bounding box center [784, 388] width 438 height 23
click at [655, 359] on label "Jā" at bounding box center [784, 358] width 438 height 23
click at [658, 389] on label "Nē" at bounding box center [784, 388] width 438 height 23
drag, startPoint x: 673, startPoint y: 347, endPoint x: 674, endPoint y: 400, distance: 53.0
click at [673, 349] on div "Jā" at bounding box center [783, 358] width 440 height 24
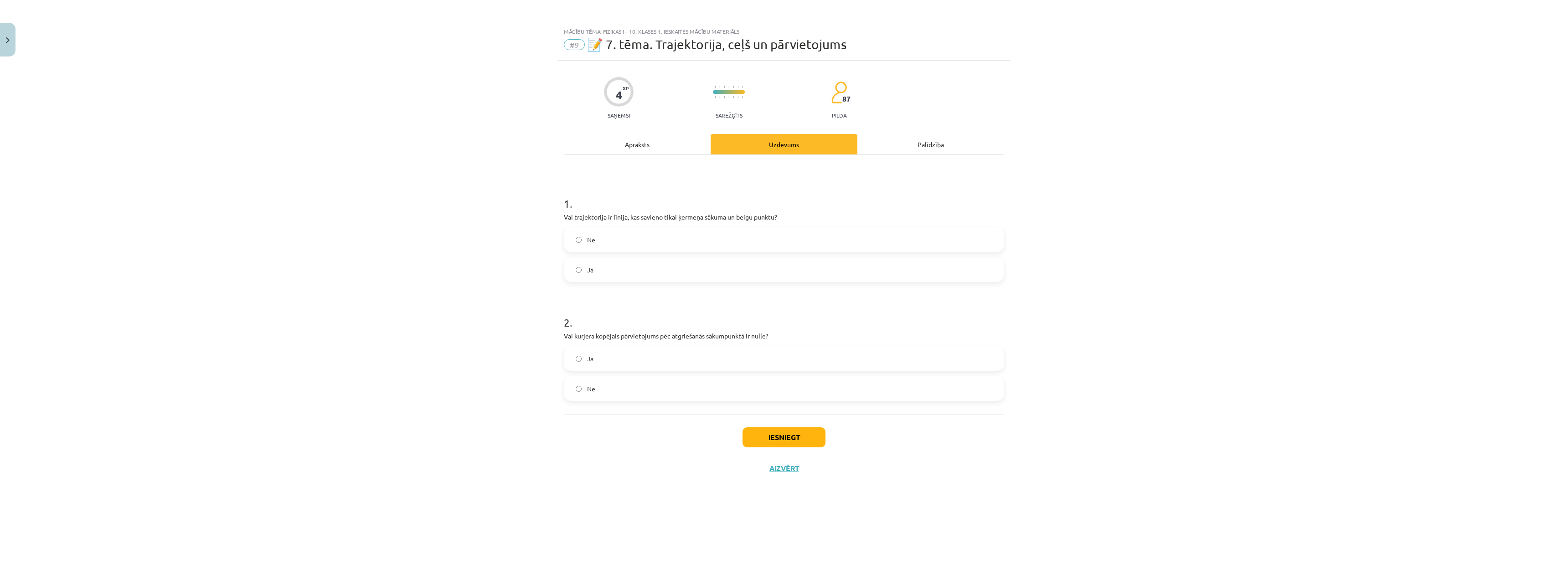
click at [674, 400] on div "Nē" at bounding box center [783, 389] width 440 height 24
drag, startPoint x: 676, startPoint y: 340, endPoint x: 682, endPoint y: 381, distance: 41.4
click at [676, 341] on div "2 . Vai kurjera kopējais pārvietojums pēc atgriešanās sākumpunktā ir nulle? Jā …" at bounding box center [783, 350] width 440 height 100
click at [687, 366] on label "Jā" at bounding box center [784, 358] width 438 height 23
click at [774, 432] on button "Iesniegt" at bounding box center [784, 437] width 83 height 20
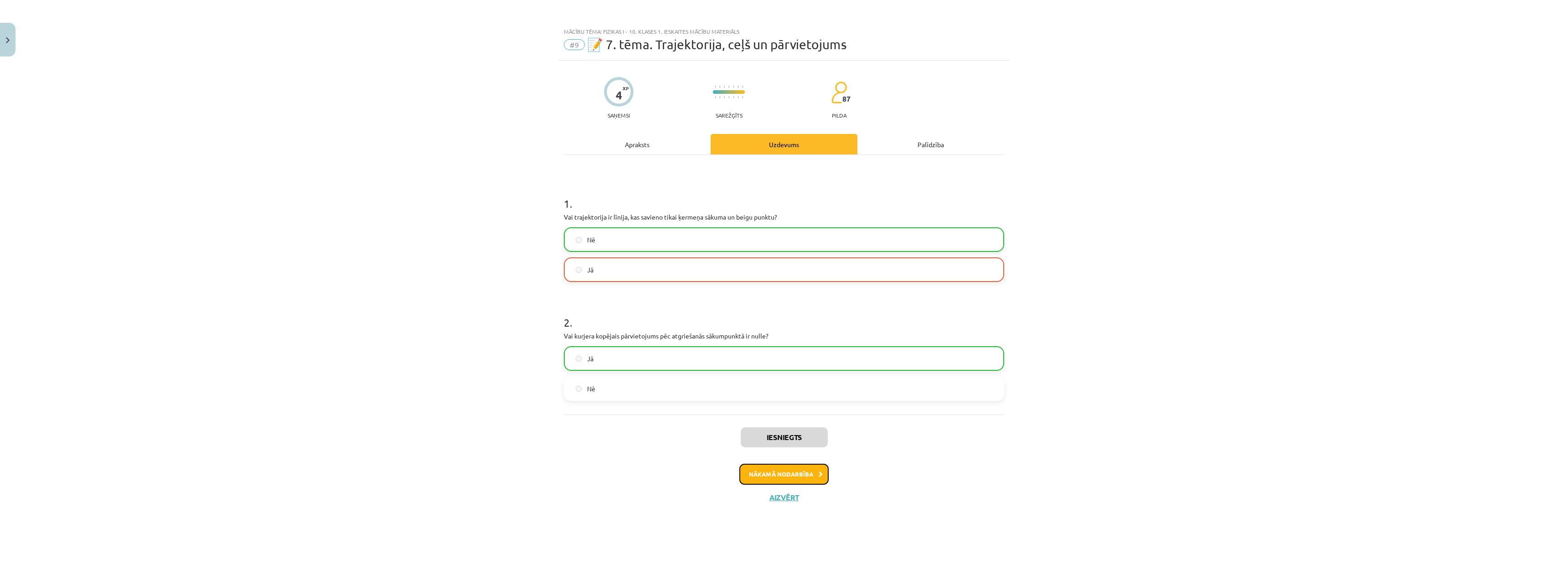
click at [814, 466] on button "Nākamā nodarbība" at bounding box center [784, 474] width 89 height 21
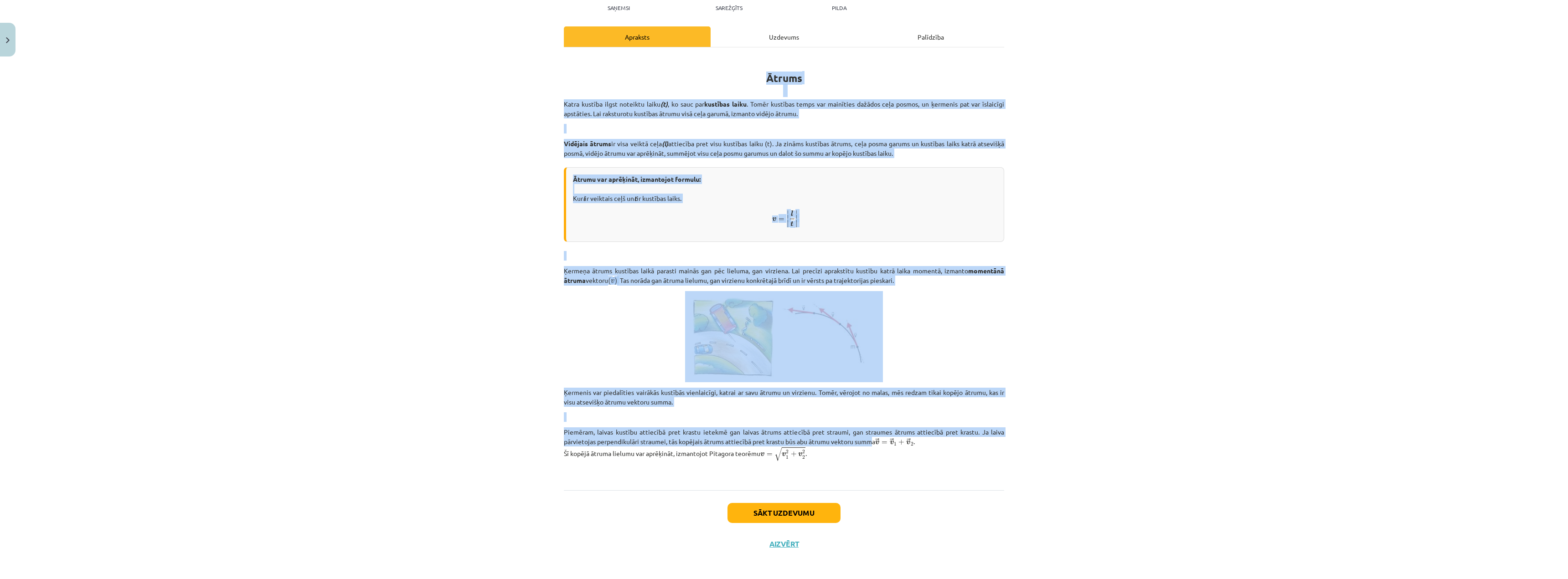
scroll to position [109, 0]
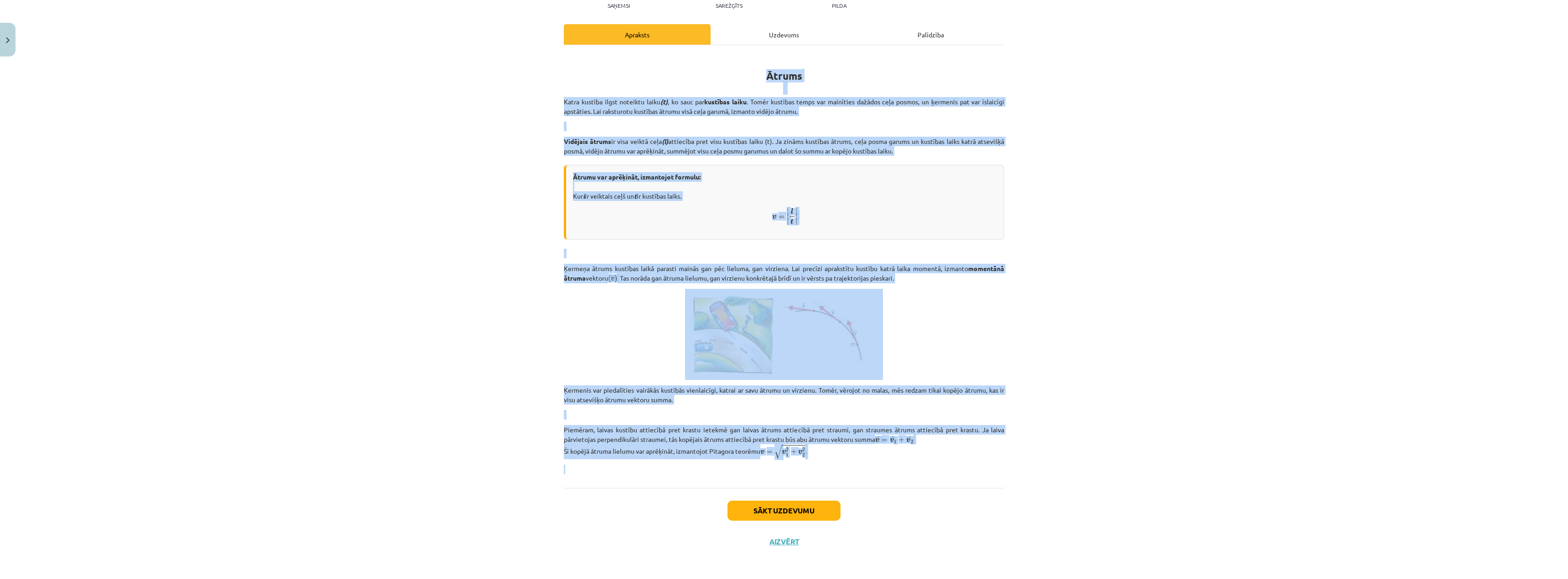
drag, startPoint x: 534, startPoint y: 179, endPoint x: 1012, endPoint y: 474, distance: 561.7
click at [1012, 474] on div "Mācību tēma: Fizikas i - 10. klases 1. ieskaites mācību materiāls #10 📝 8. tēma…" at bounding box center [784, 290] width 1568 height 579
copy div "Loremi Dolor sitamet conse adipisci elits (d) , ei temp inc utlabore etdol . Ma…"
click at [818, 218] on span "v = ∣ ∣ ∣ l t ∣ ∣ ∣ v = | l t |" at bounding box center [785, 217] width 424 height 19
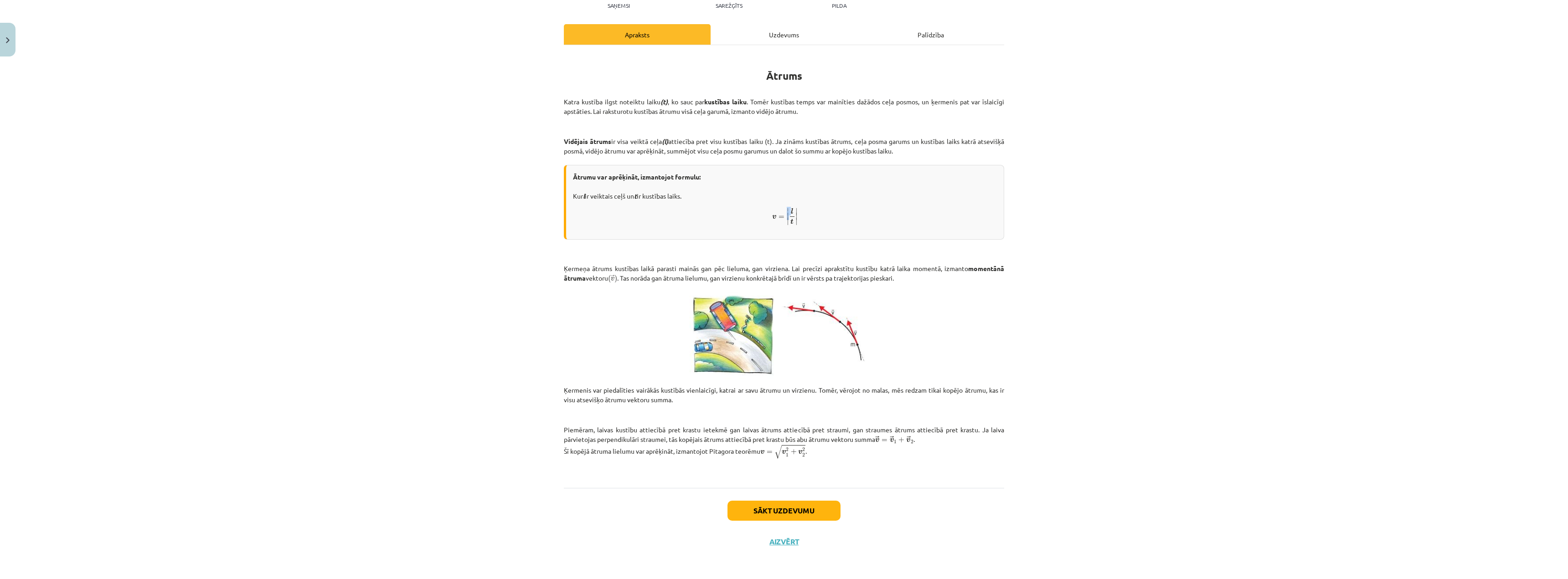
click at [782, 212] on span "v = ∣ ∣ ∣ l t ∣ ∣ ∣" at bounding box center [785, 216] width 25 height 18
click at [813, 207] on span "v = ∣ ∣ ∣ l t ∣ ∣ ∣ v = | l t |" at bounding box center [785, 217] width 424 height 19
click at [785, 511] on button "Sākt uzdevumu" at bounding box center [784, 510] width 113 height 20
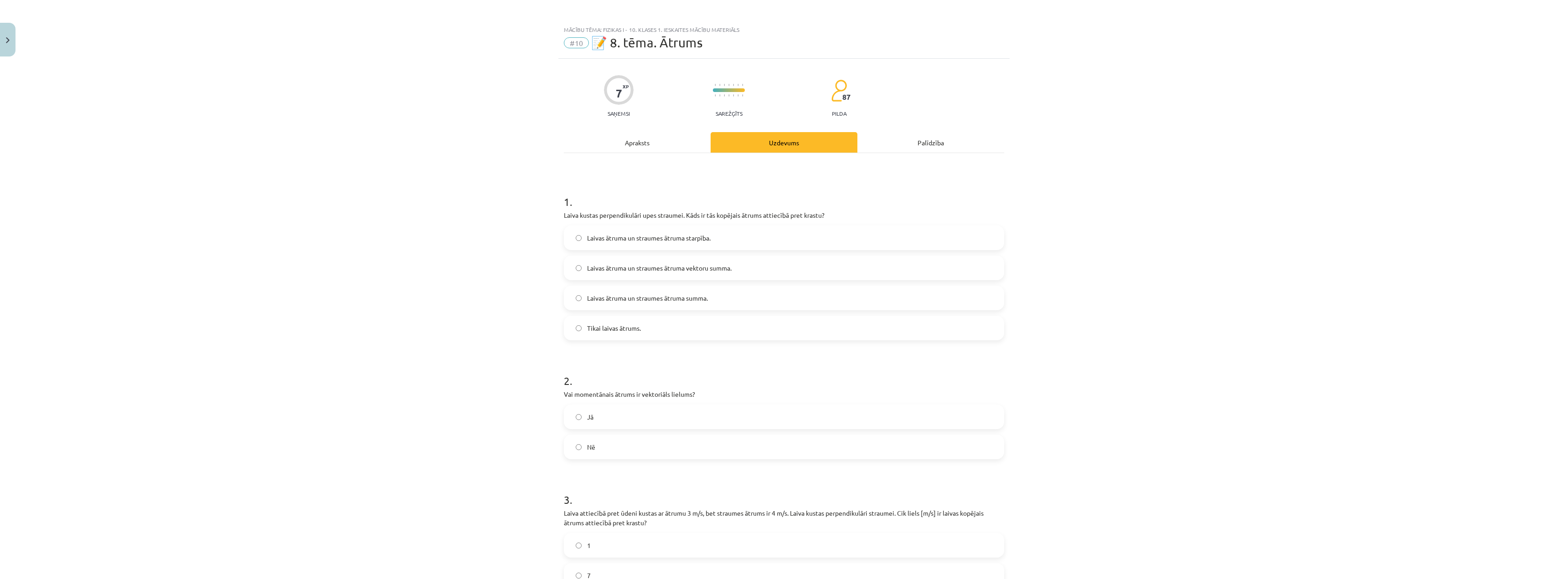
scroll to position [0, 0]
click at [313, 327] on div "Mācību tēma: Fizikas i - 10. klases 1. ieskaites mācību materiāls #10 📝 8. tēma…" at bounding box center [784, 290] width 1568 height 579
click at [631, 240] on span "Laivas ātruma un straumes ātruma starpība." at bounding box center [649, 240] width 124 height 10
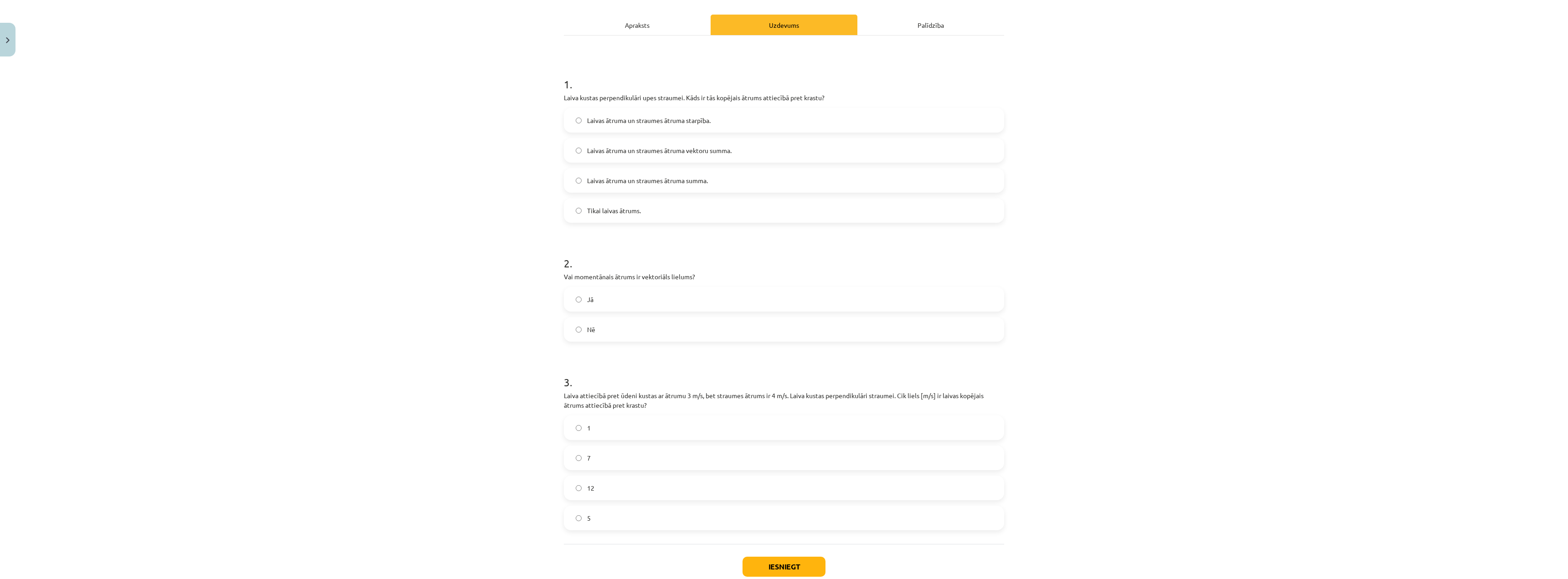
scroll to position [137, 0]
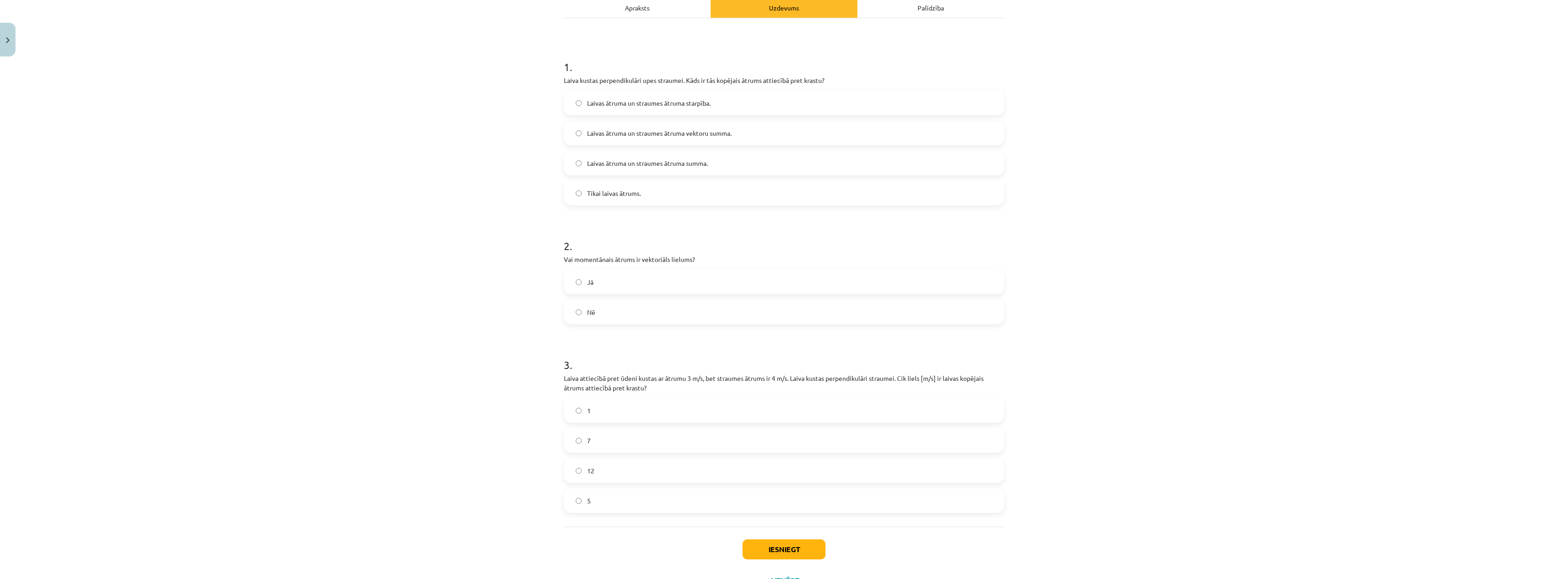
click at [835, 360] on h1 "3 ." at bounding box center [783, 356] width 440 height 28
click at [724, 401] on label "1" at bounding box center [784, 410] width 438 height 23
click at [641, 307] on label "Nē" at bounding box center [784, 311] width 438 height 23
click at [772, 545] on button "Iesniegt" at bounding box center [784, 549] width 83 height 20
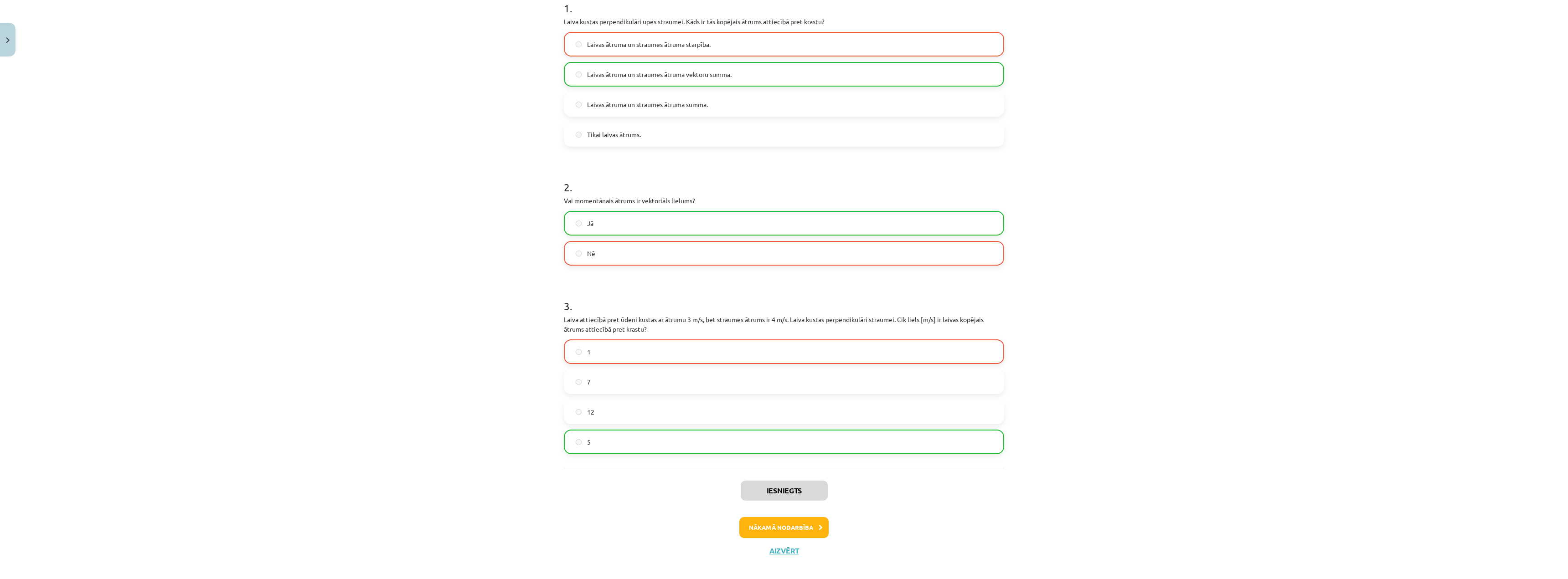
scroll to position [206, 0]
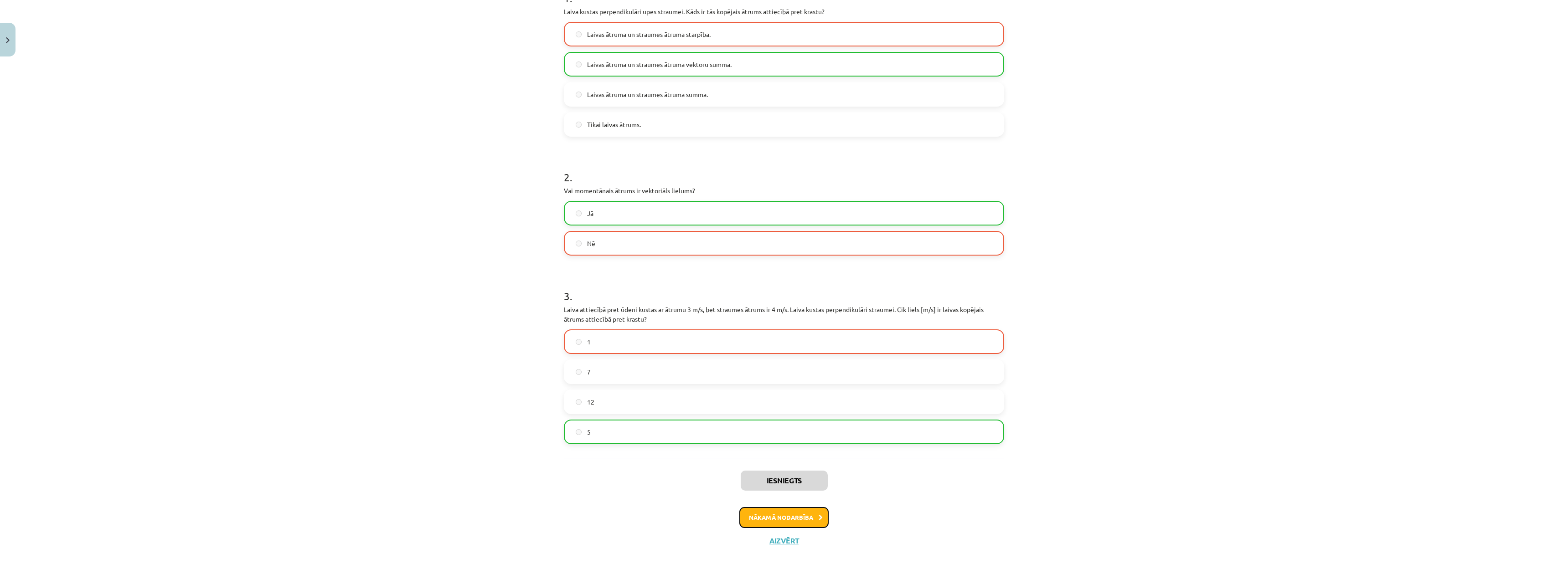
click at [765, 519] on button "Nākamā nodarbība" at bounding box center [784, 517] width 89 height 21
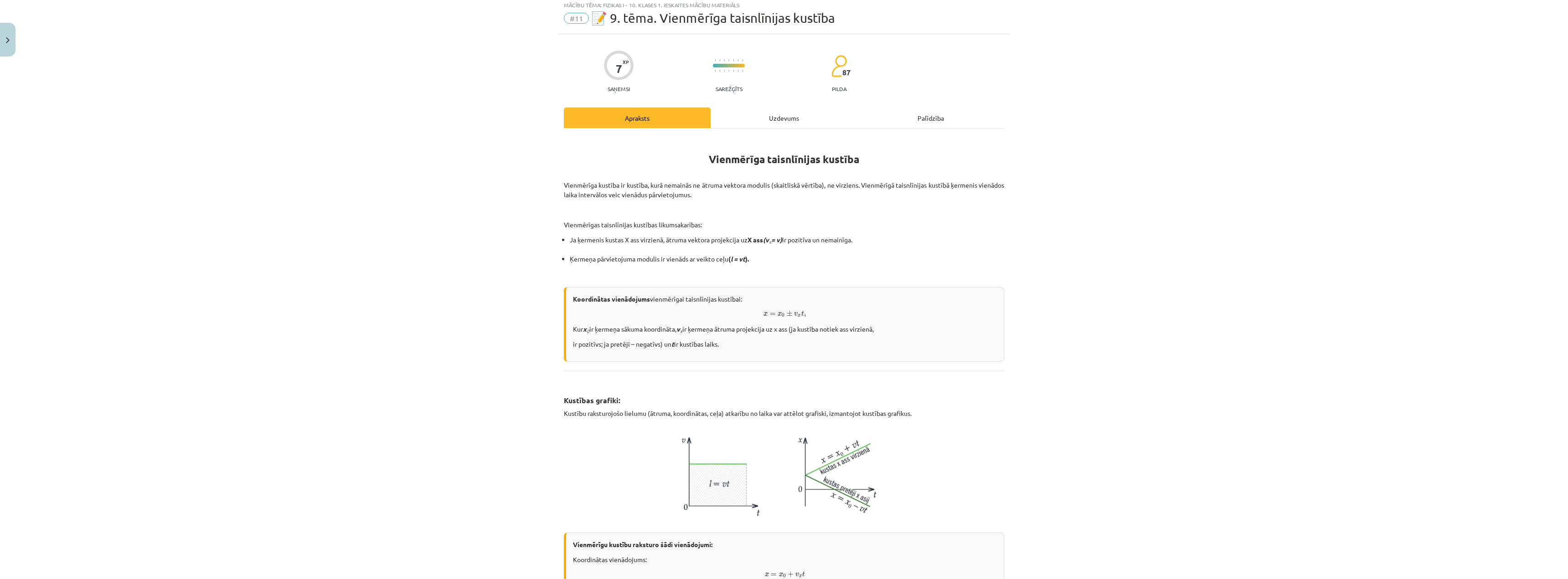
scroll to position [23, 0]
click at [776, 113] on div "Uzdevums" at bounding box center [783, 122] width 147 height 21
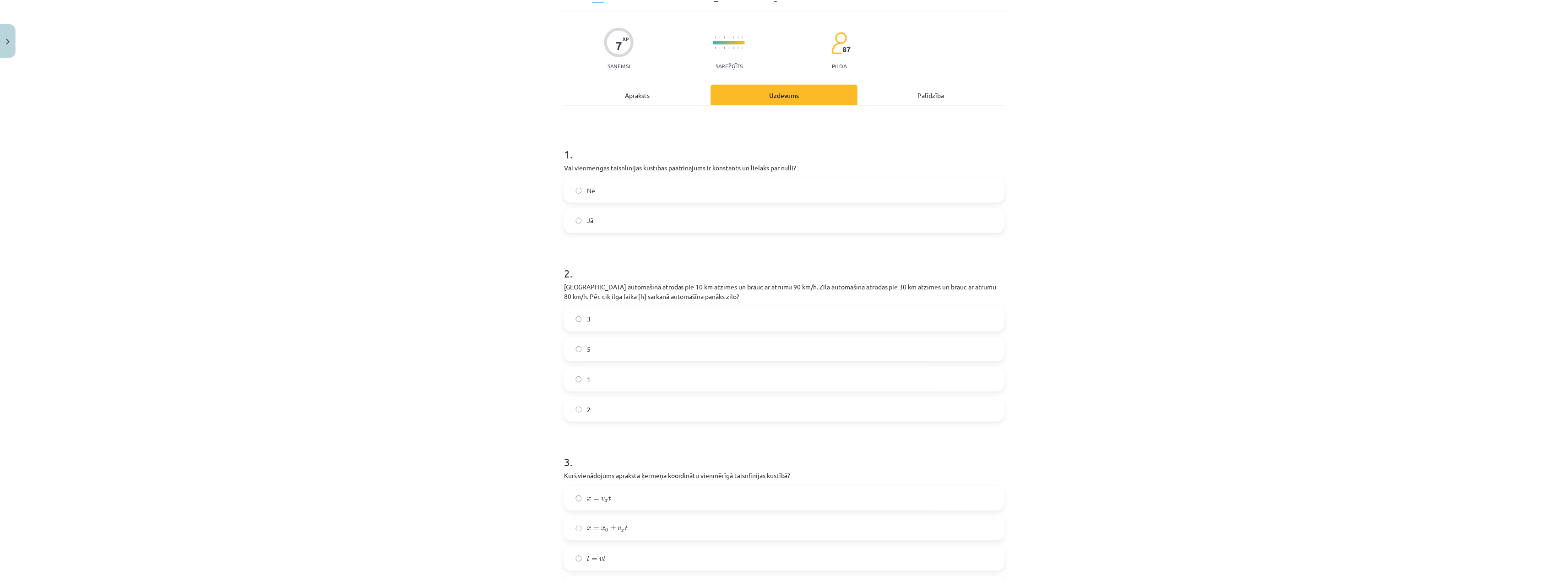
scroll to position [177, 0]
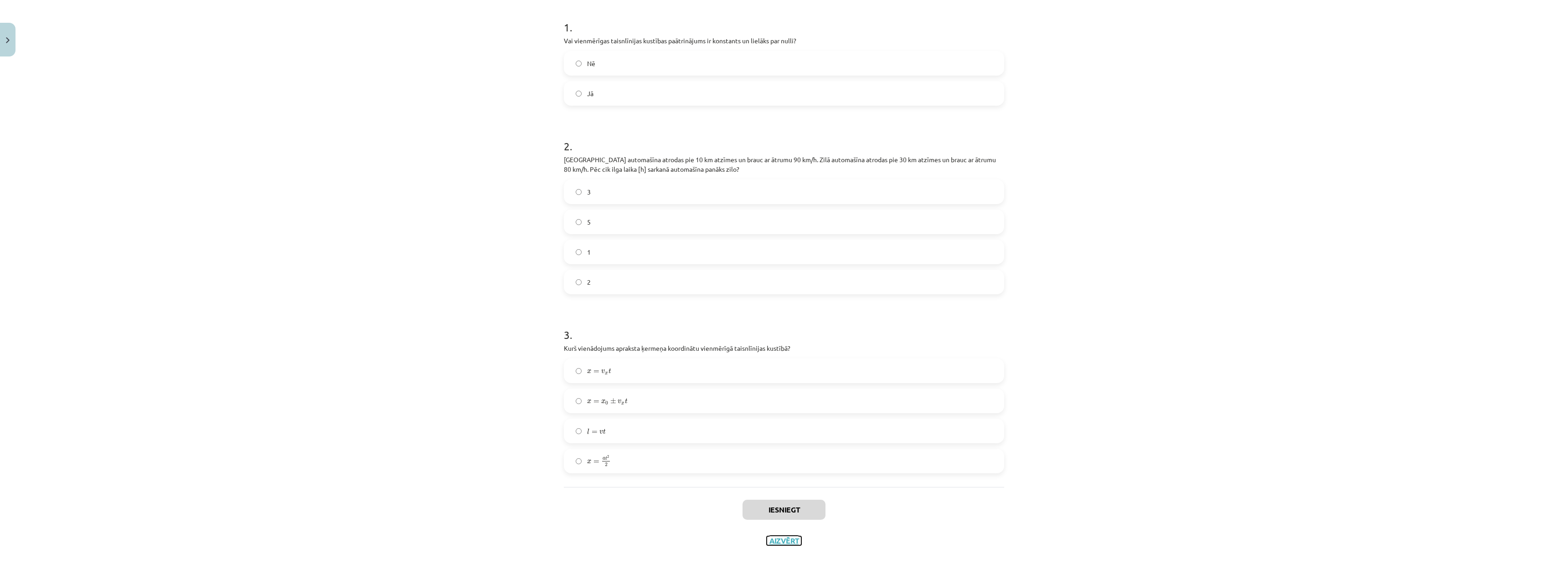
click at [767, 539] on button "Aizvērt" at bounding box center [784, 540] width 35 height 9
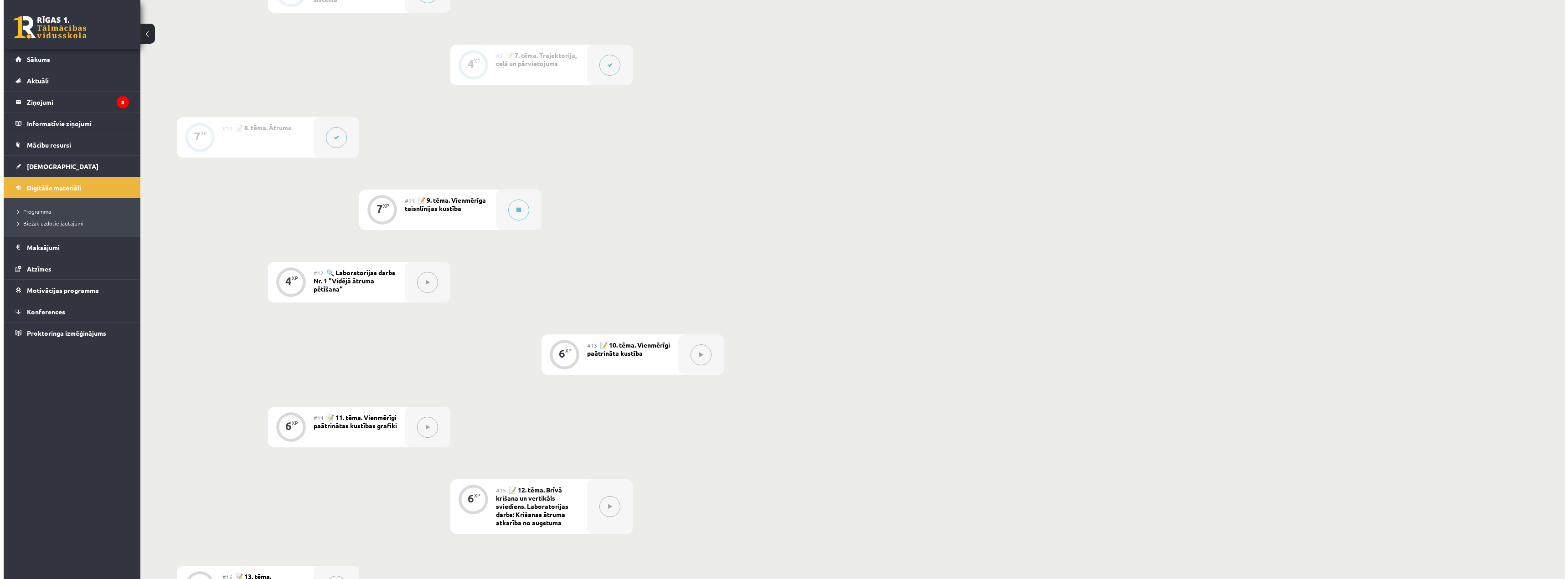
scroll to position [774, 0]
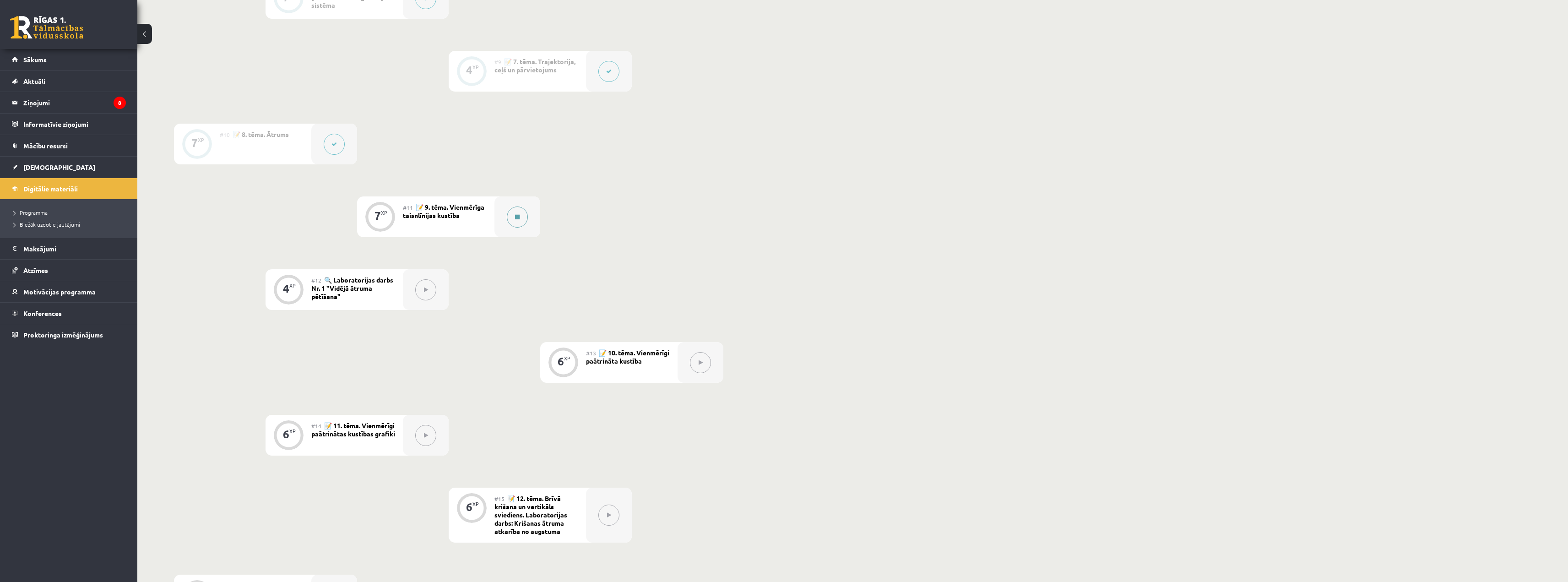
click at [513, 225] on button at bounding box center [517, 217] width 21 height 21
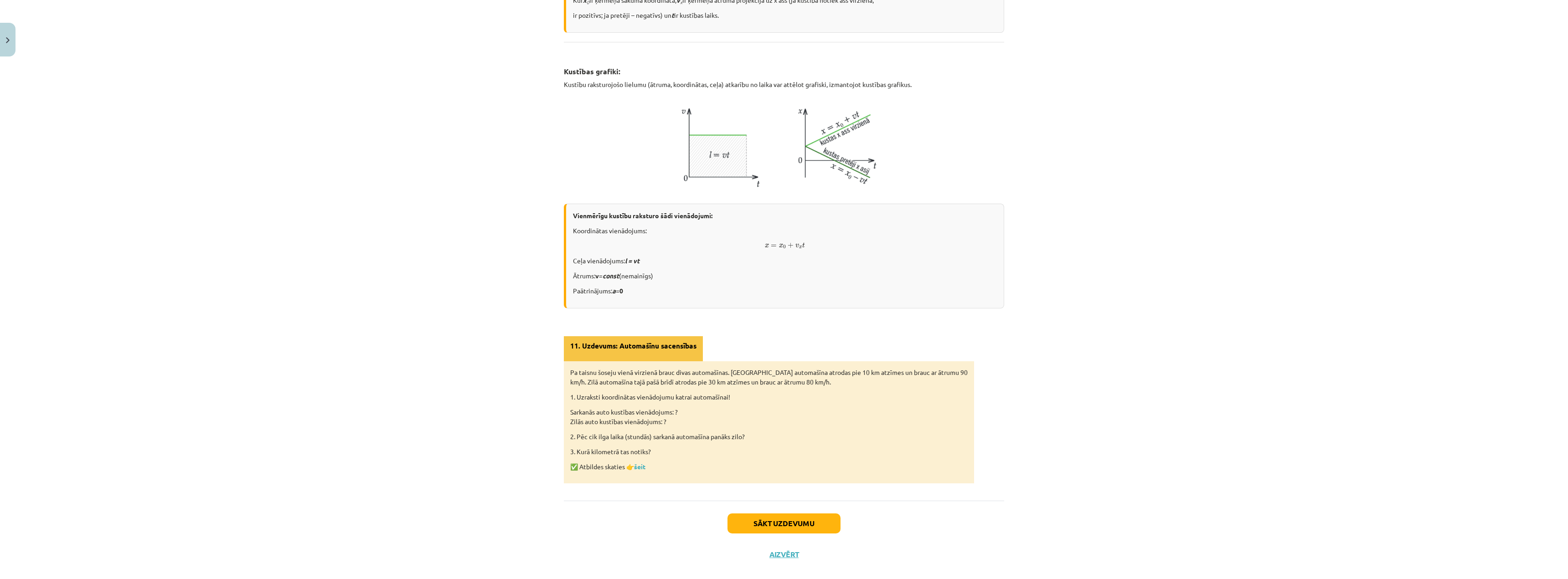
scroll to position [368, 0]
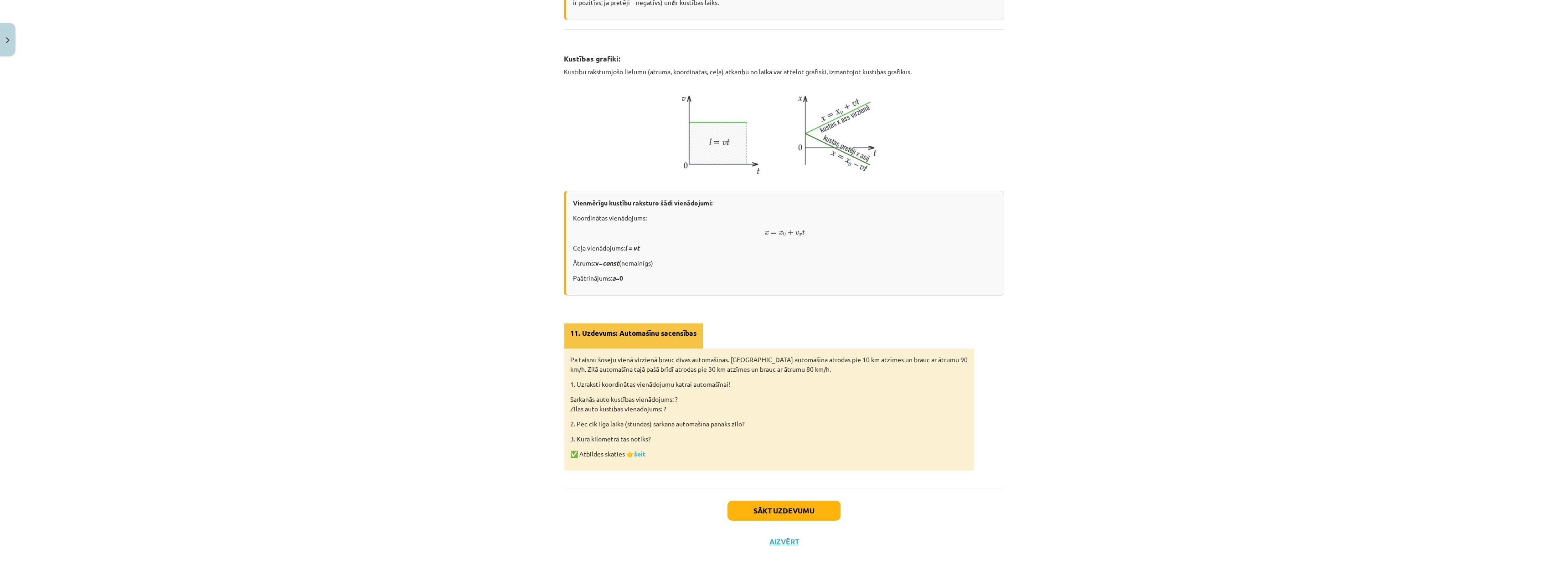
click at [1008, 340] on div "Mācību tēma: Fizikas i - 10. klases 1. ieskaites mācību materiāls #11 📝 9. tēma…" at bounding box center [784, 290] width 1568 height 579
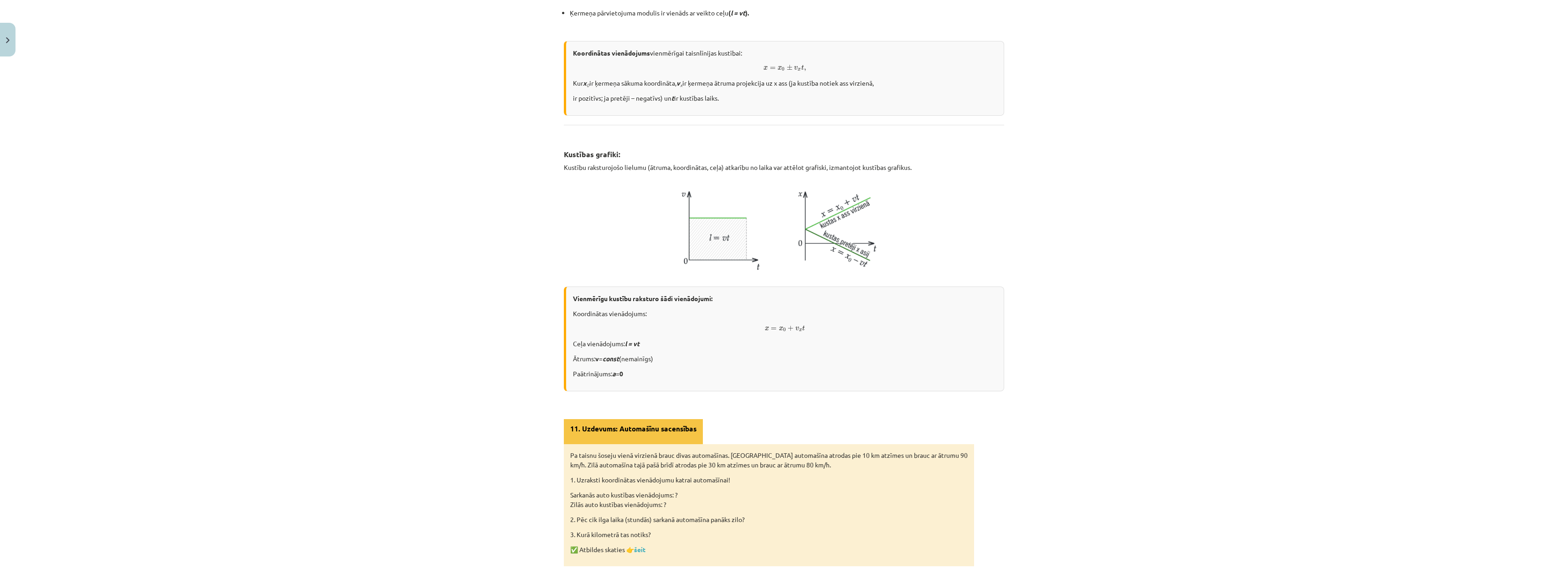
scroll to position [273, 0]
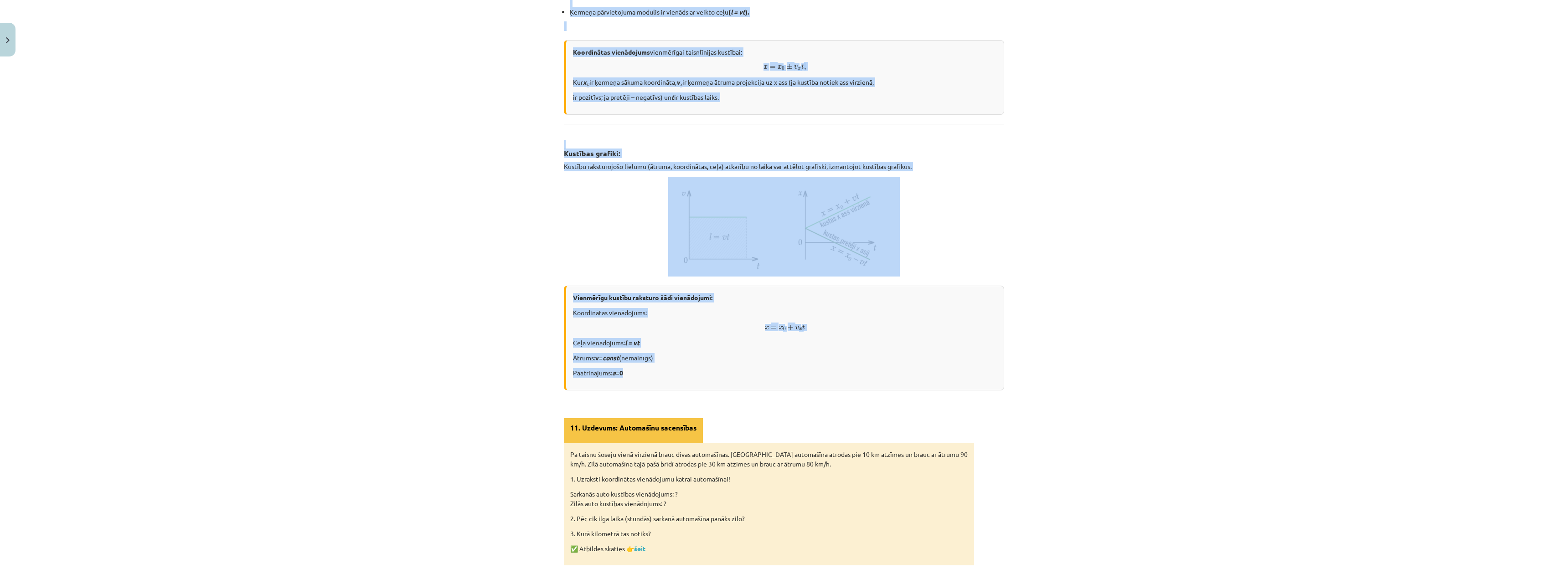
drag, startPoint x: 553, startPoint y: 162, endPoint x: 741, endPoint y: 364, distance: 275.9
click at [741, 364] on div "Mācību tēma: Fizikas i - 10. klases 1. ieskaites mācību materiāls #11 📝 9. tēma…" at bounding box center [784, 290] width 1568 height 579
copy div "Loremipsum dolorsitamet consect Adipiscing elitsed do eiusmod, temp incididu ut…"
click at [814, 369] on p "Paātrinājums: a = 0" at bounding box center [785, 373] width 424 height 10
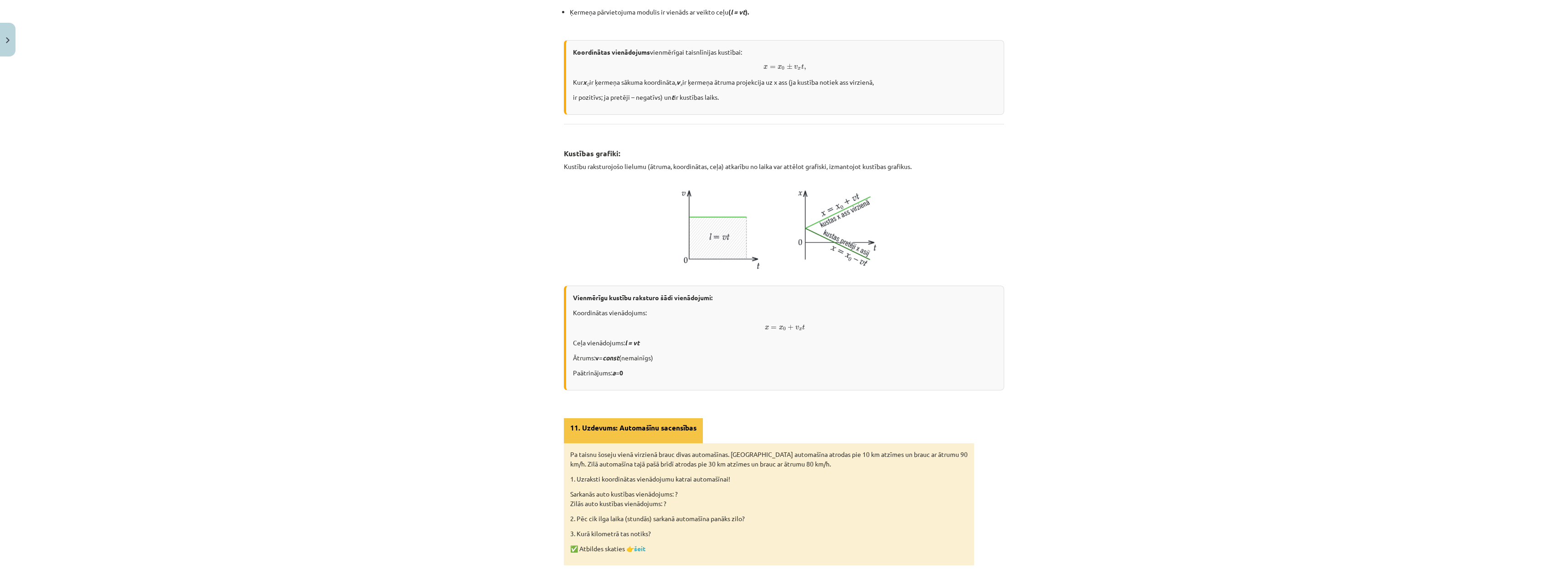
click at [943, 378] on div "Vienmērīgu kustību raksturo šādi vienādojumi: Koordinātas vienādojums: x = x 0 …" at bounding box center [783, 338] width 440 height 105
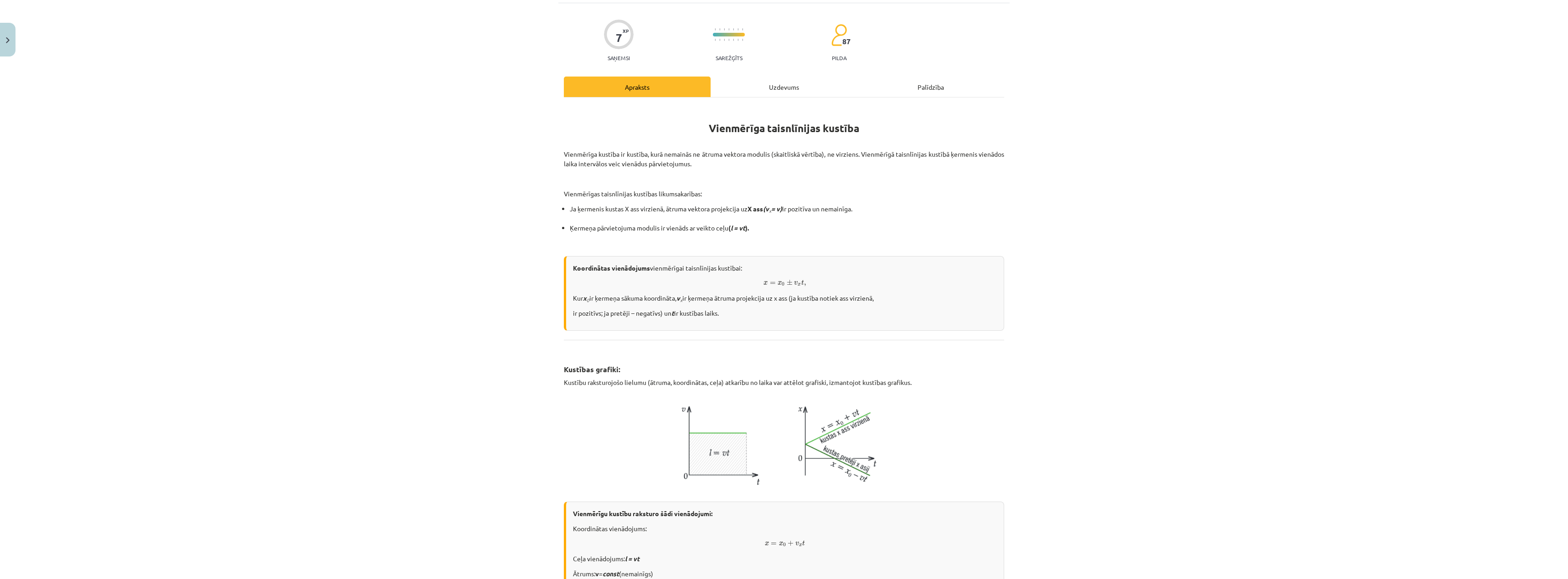
scroll to position [0, 0]
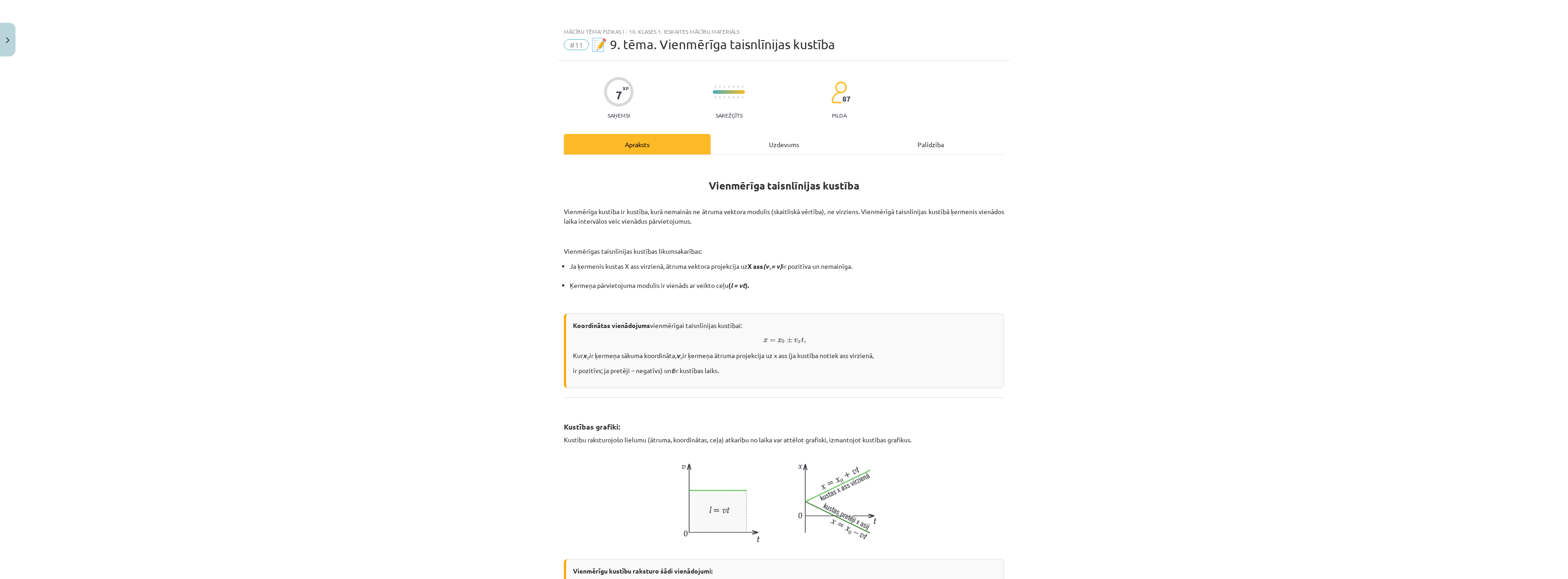
click at [1099, 386] on div "Mācību tēma: Fizikas i - 10. klases 1. ieskaites mācību materiāls #11 📝 9. tēma…" at bounding box center [784, 290] width 1568 height 579
click at [856, 394] on div "Vienmērīga taisnlīnijas kustība Vienmērīga kustība ir kustība, kurā nemainās ne…" at bounding box center [783, 501] width 440 height 676
click at [772, 356] on p "Kur x 0 ir ķermeņa sākuma koordināta, v x ir ķermeņa ātruma projekcija uz x ass…" at bounding box center [785, 356] width 424 height 10
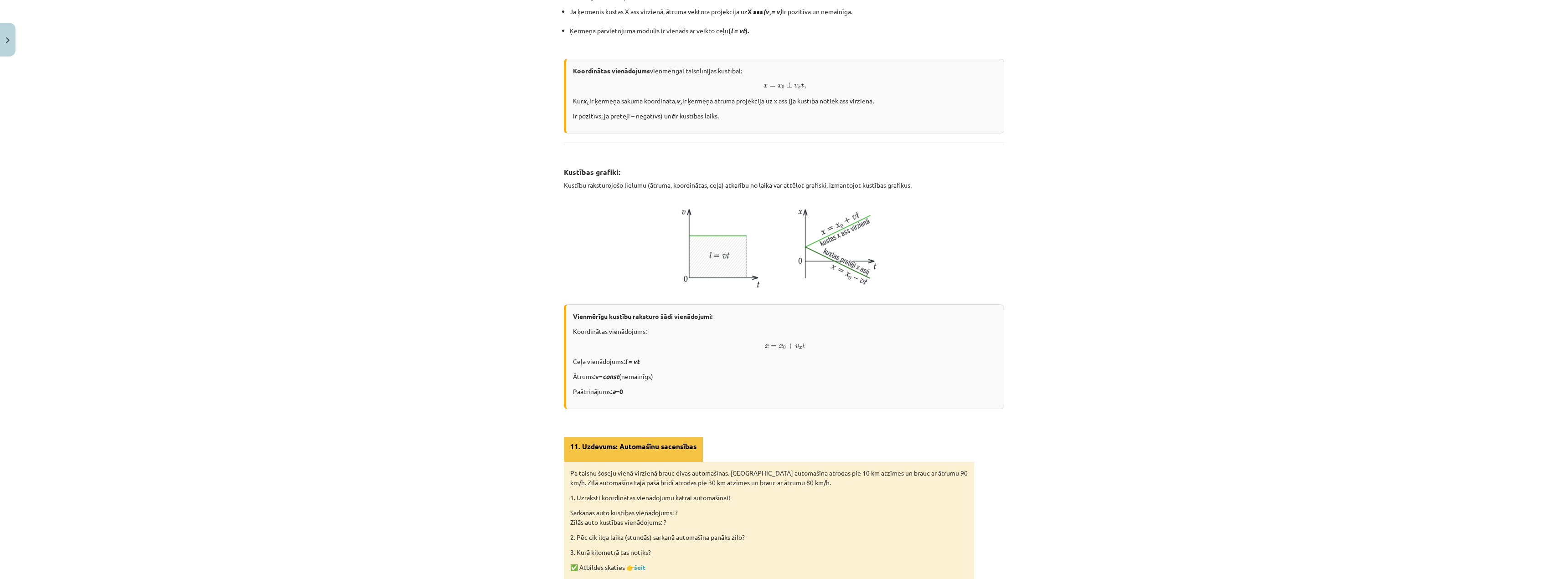
scroll to position [49, 0]
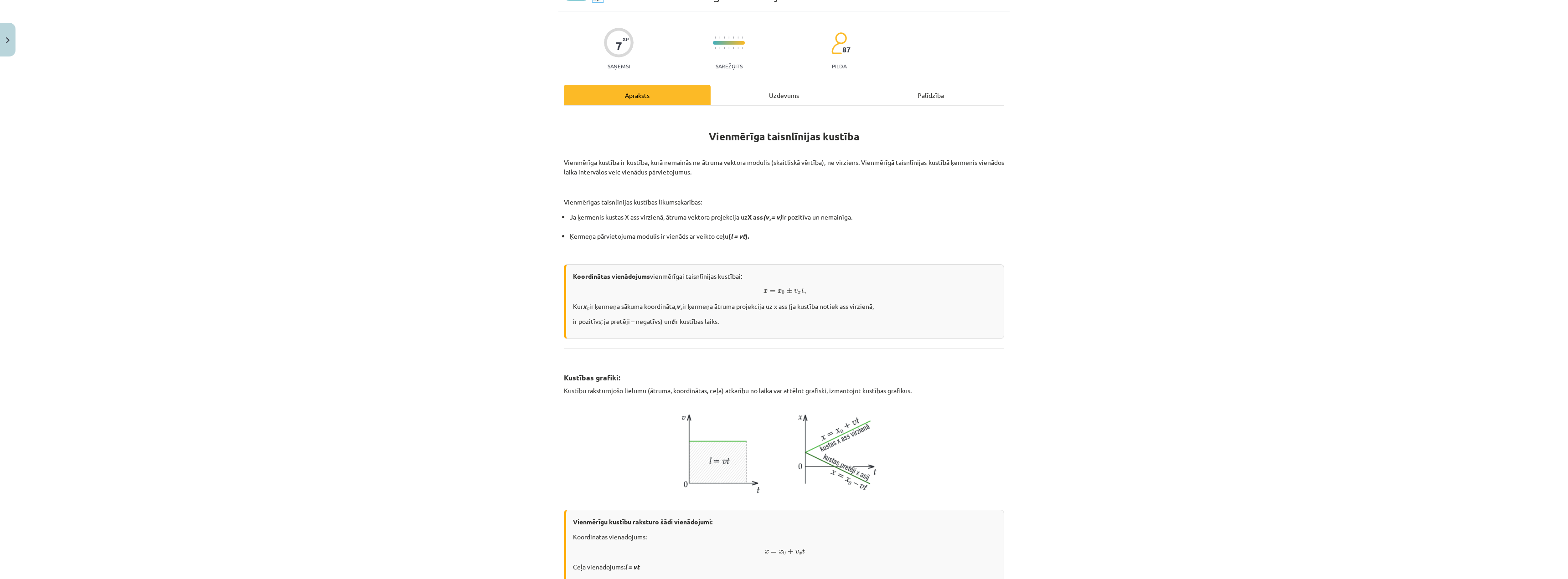
click at [996, 309] on div "Koordinātas vienādojums vienmērīgai taisnlīnijas kustībai: x = x 0 ± v x t , x …" at bounding box center [783, 301] width 440 height 75
click at [899, 246] on p at bounding box center [783, 251] width 440 height 10
click at [1112, 327] on div "Mācību tēma: Fizikas i - 10. klases 1. ieskaites mācību materiāls #11 📝 9. tēma…" at bounding box center [784, 290] width 1568 height 579
click at [780, 104] on div "Uzdevums" at bounding box center [783, 95] width 147 height 21
